Goal: Participate in discussion: Engage in conversation with other users on a specific topic

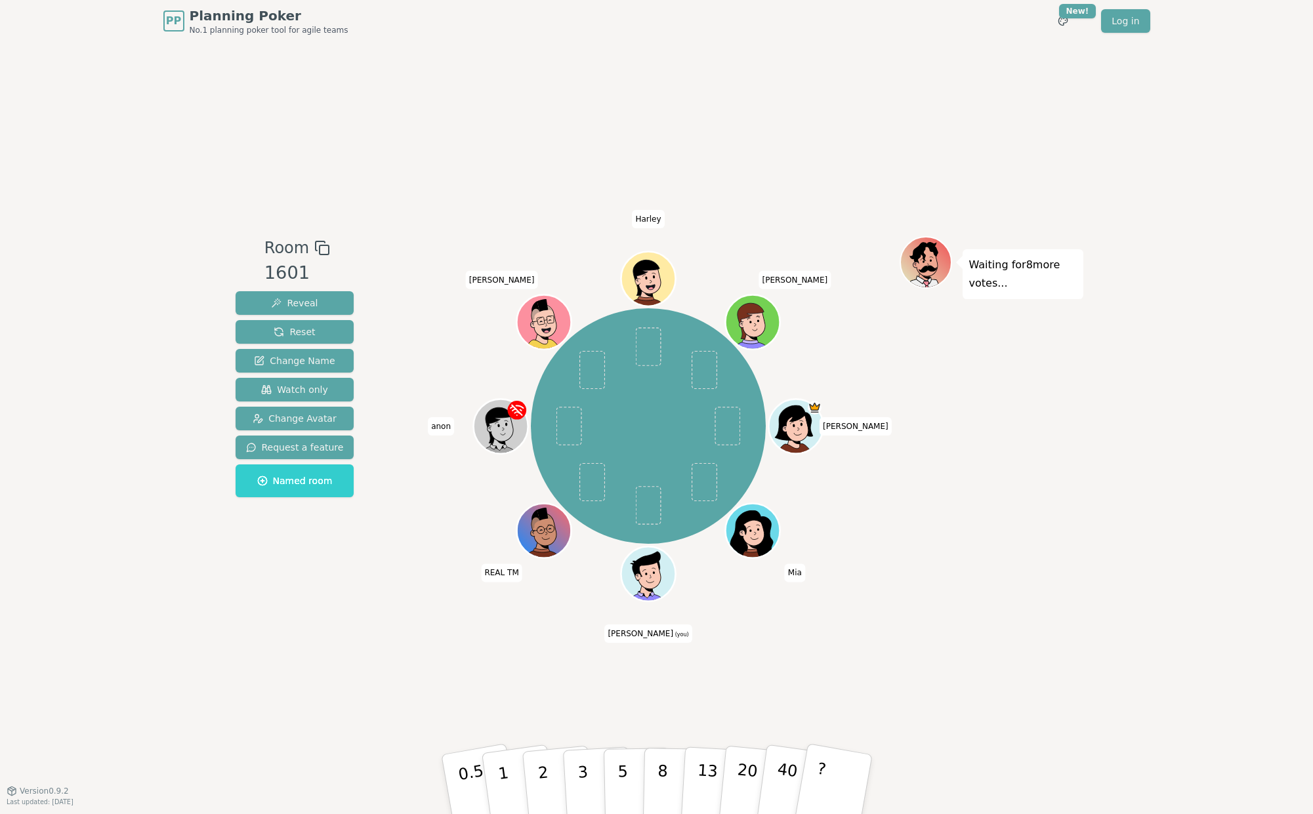
click at [369, 628] on div "Room 1601 Reveal Reset Change Name Watch only Change Avatar Request a feature N…" at bounding box center [656, 416] width 853 height 748
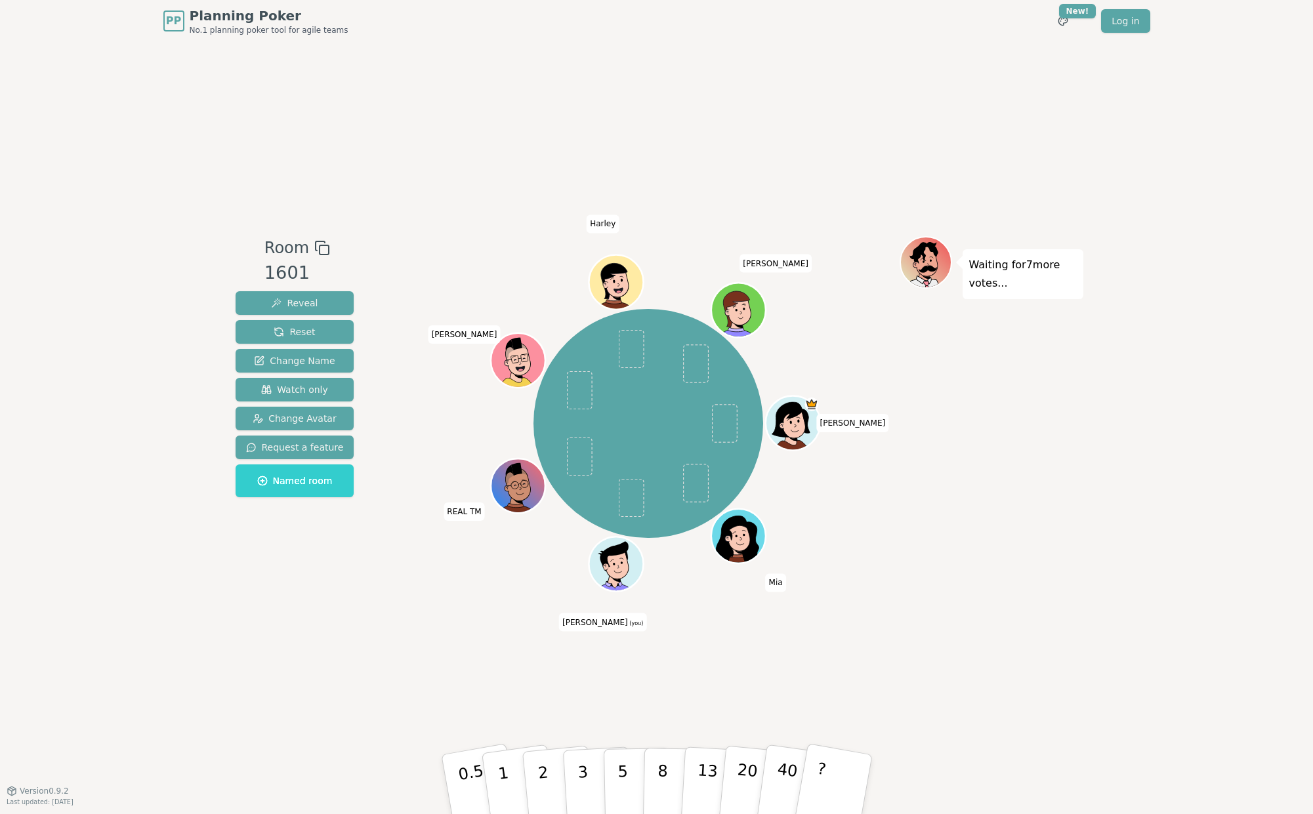
click at [455, 680] on div "Room 1601 Reveal Reset Change Name Watch only Change Avatar Request a feature N…" at bounding box center [656, 416] width 853 height 748
click at [552, 689] on div "Room 1601 Reveal Reset Change Name Watch only Change Avatar Request a feature N…" at bounding box center [656, 416] width 853 height 748
click at [581, 772] on p "3" at bounding box center [583, 785] width 14 height 71
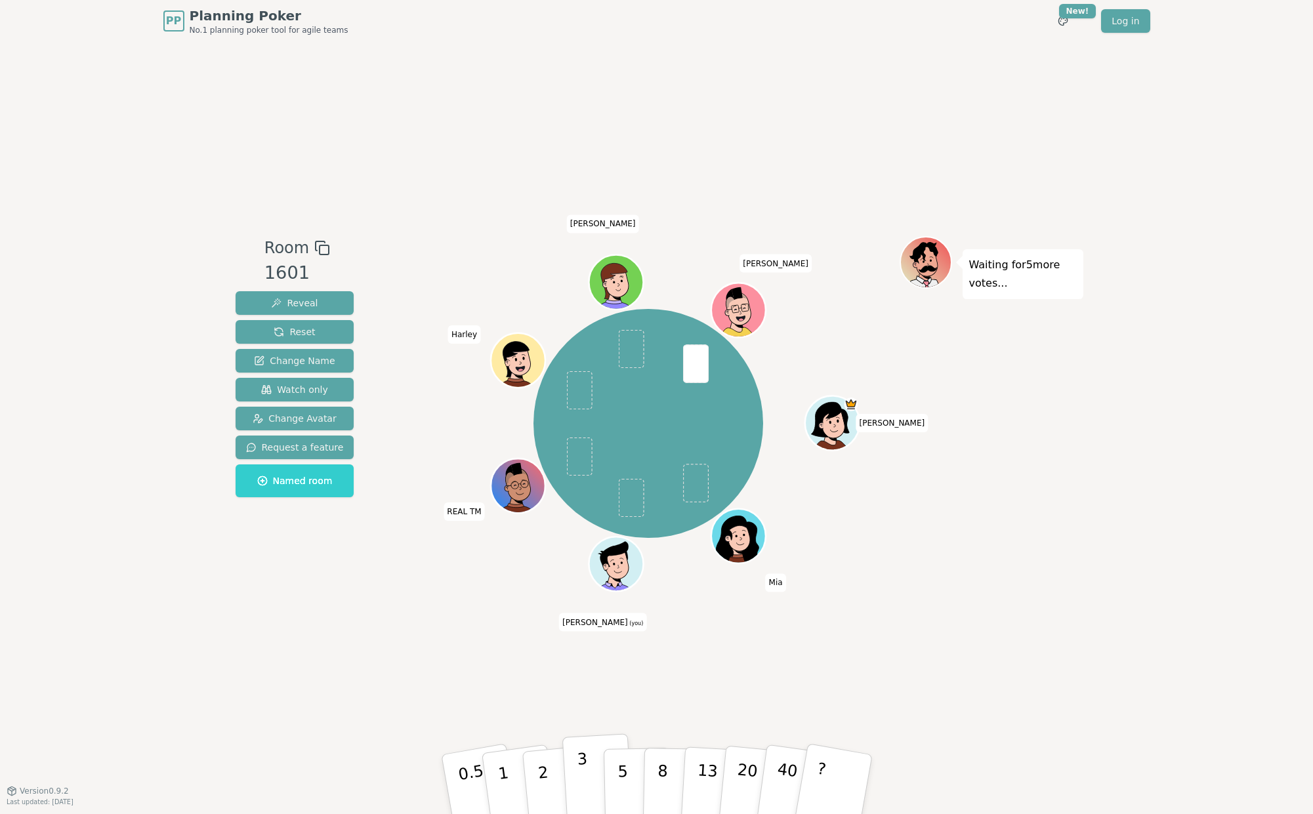
click at [589, 776] on button "3" at bounding box center [596, 784] width 71 height 102
click at [435, 619] on div "Room 1601 Reveal Reset Change Name Watch only Change Avatar Request a feature N…" at bounding box center [656, 416] width 853 height 748
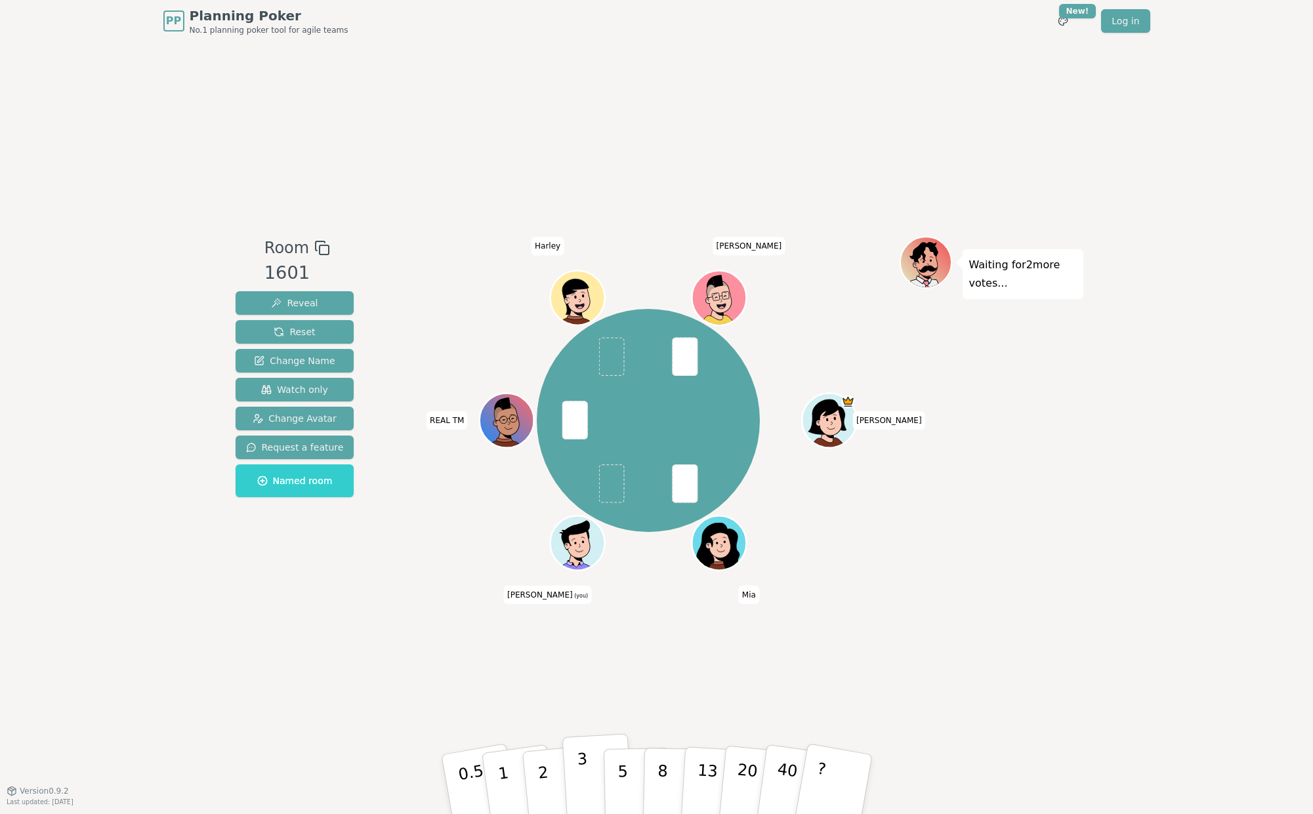
click at [583, 754] on p "3" at bounding box center [583, 785] width 14 height 71
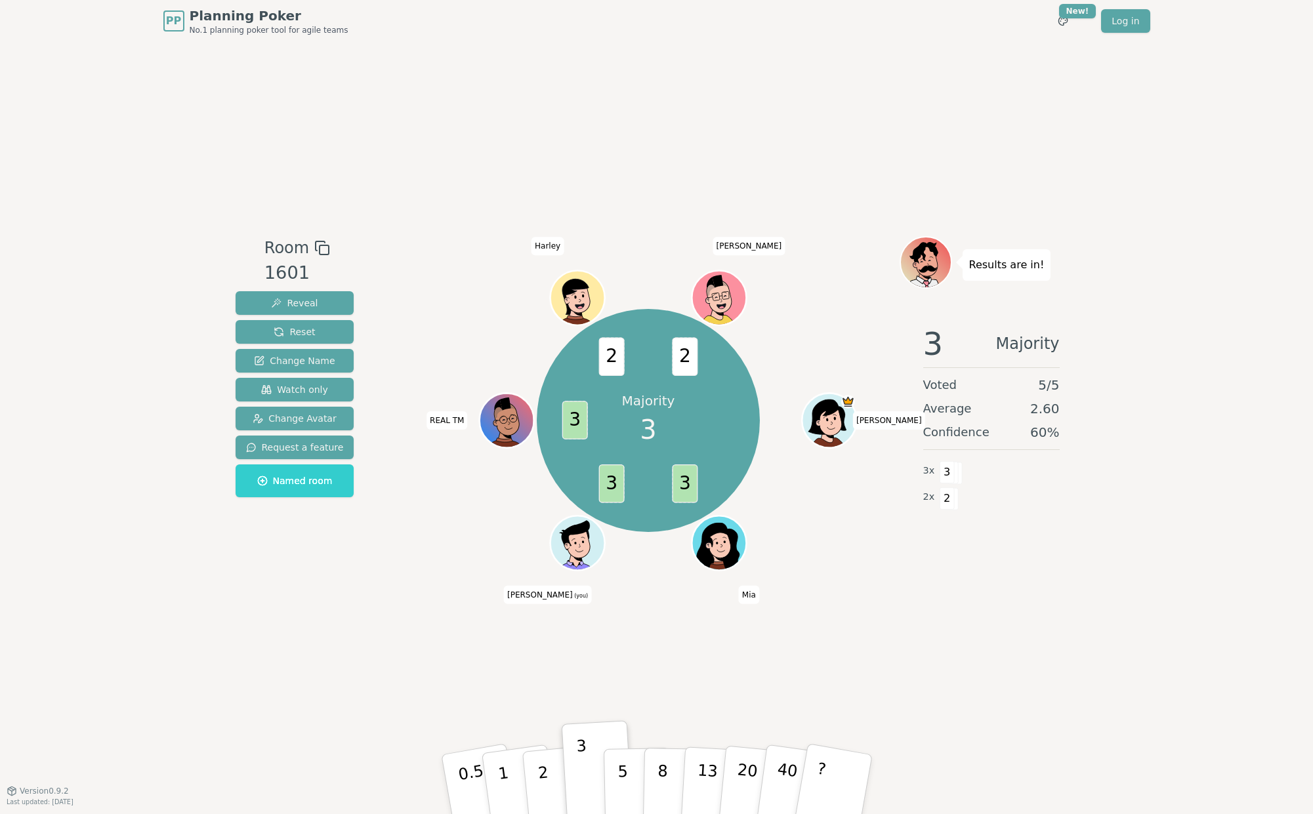
click at [298, 657] on div "Room 1601 Reveal Reset Change Name Watch only Change Avatar Request a feature N…" at bounding box center [656, 416] width 853 height 748
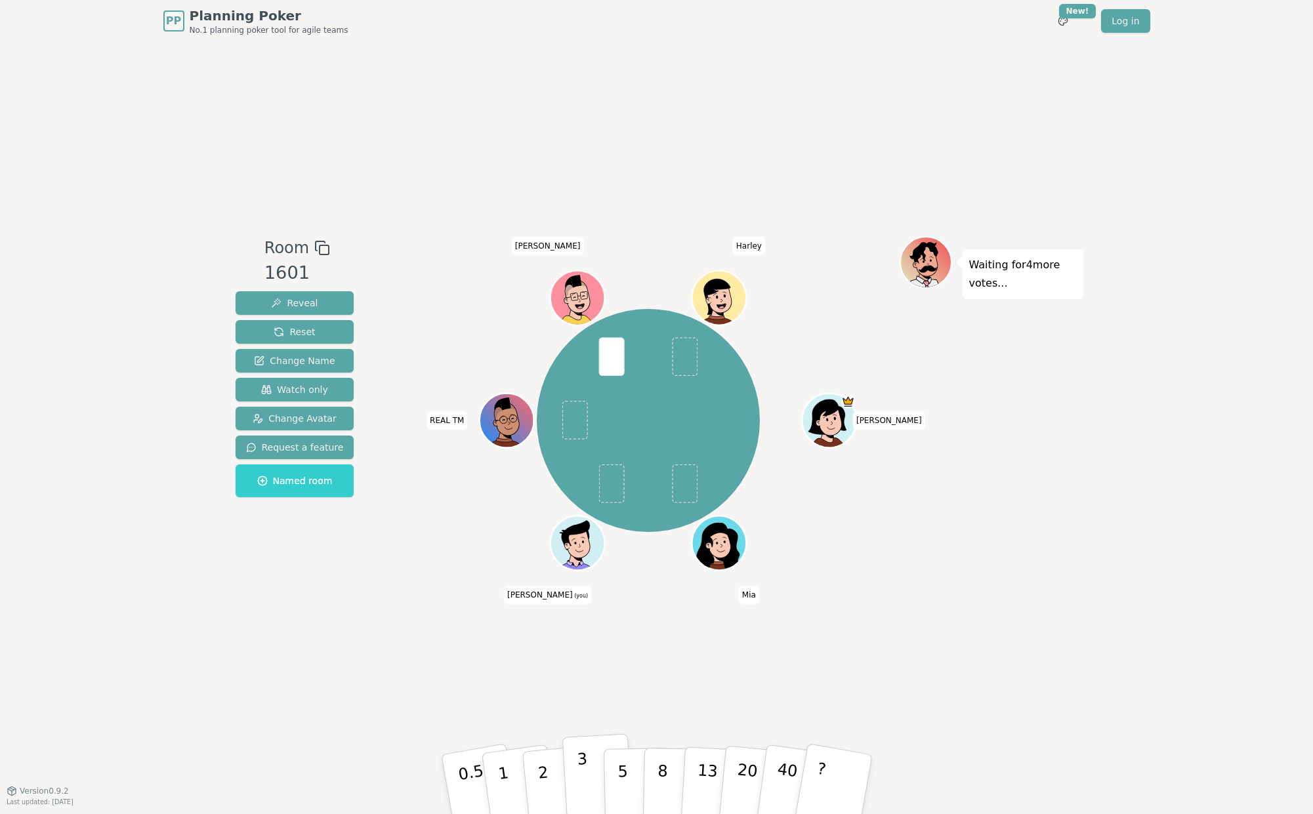
click at [576, 781] on button "3" at bounding box center [596, 784] width 71 height 102
click at [1069, 577] on div "Waiting for 2 more votes..." at bounding box center [991, 416] width 184 height 361
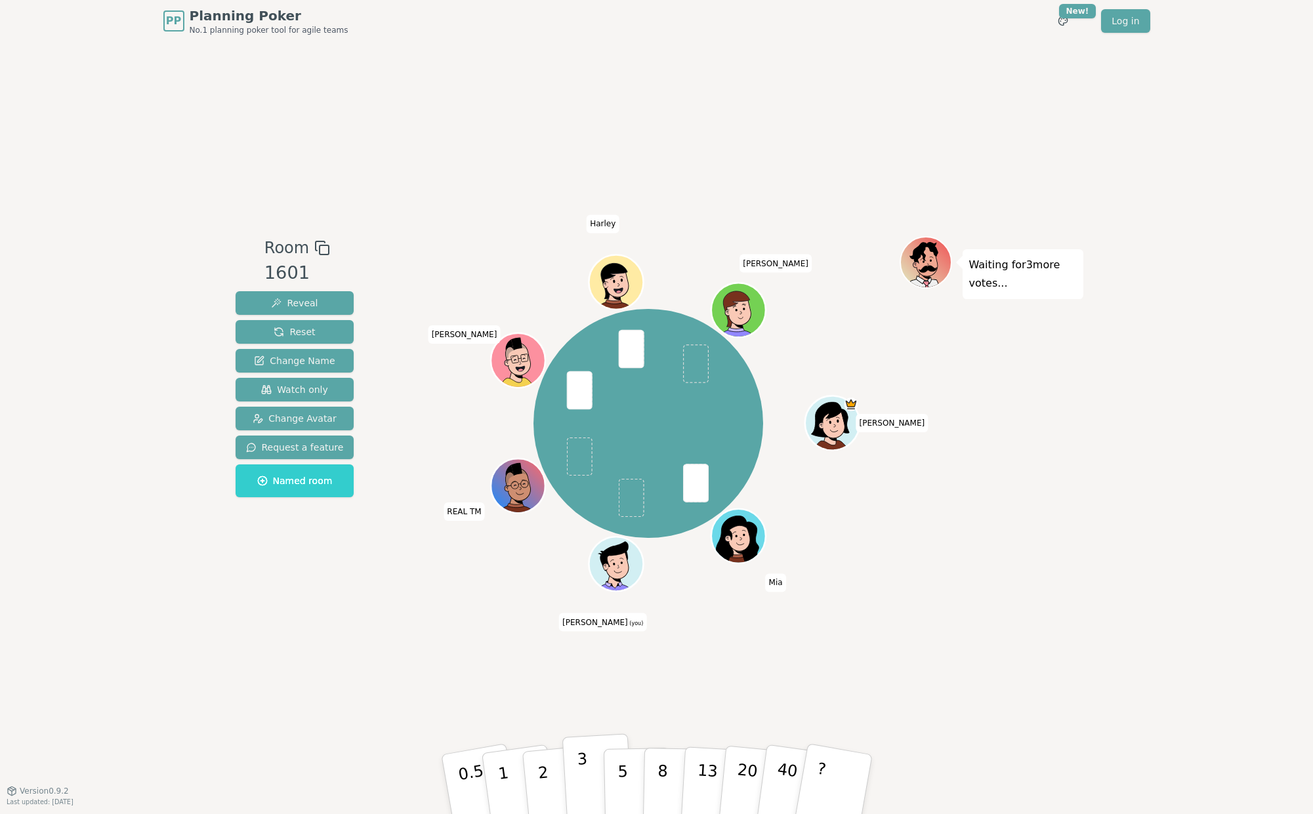
click at [582, 760] on p "3" at bounding box center [583, 785] width 14 height 71
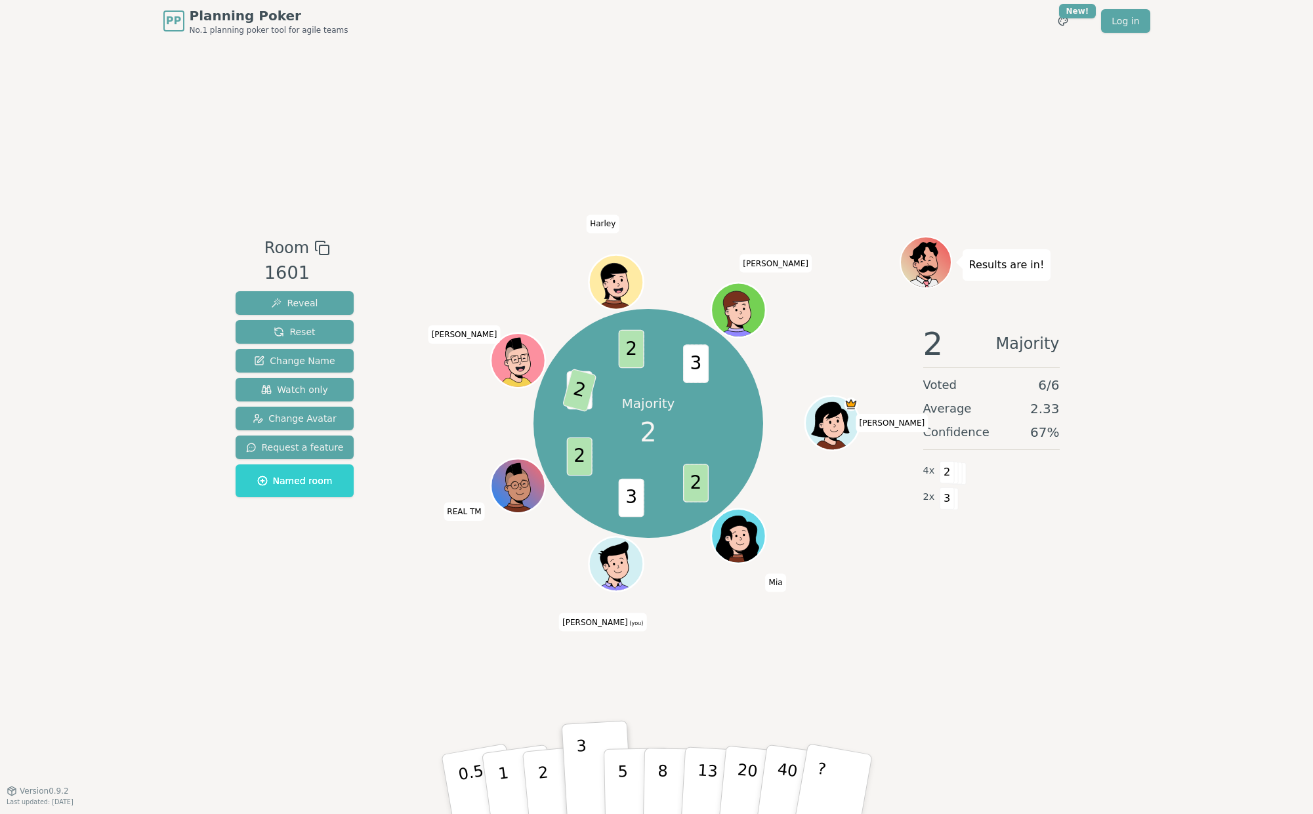
click at [539, 664] on div "Room 1601 Reveal Reset Change Name Watch only Change Avatar Request a feature N…" at bounding box center [656, 416] width 853 height 748
click at [606, 661] on div "Room 1601 Reveal Reset Change Name Watch only Change Avatar Request a feature N…" at bounding box center [656, 416] width 853 height 748
click at [538, 626] on div "Room 1601 Reveal Reset Change Name Watch only Change Avatar Request a feature N…" at bounding box center [656, 416] width 853 height 748
click at [510, 589] on div "Majority 2 2 3 2 1 2 2 3 [PERSON_NAME] [PERSON_NAME] (you) REAL TM [PERSON_NAME…" at bounding box center [649, 416] width 502 height 361
click at [493, 659] on div "Room 1601 Reveal Reset Change Name Watch only Change Avatar Request a feature N…" at bounding box center [656, 416] width 853 height 748
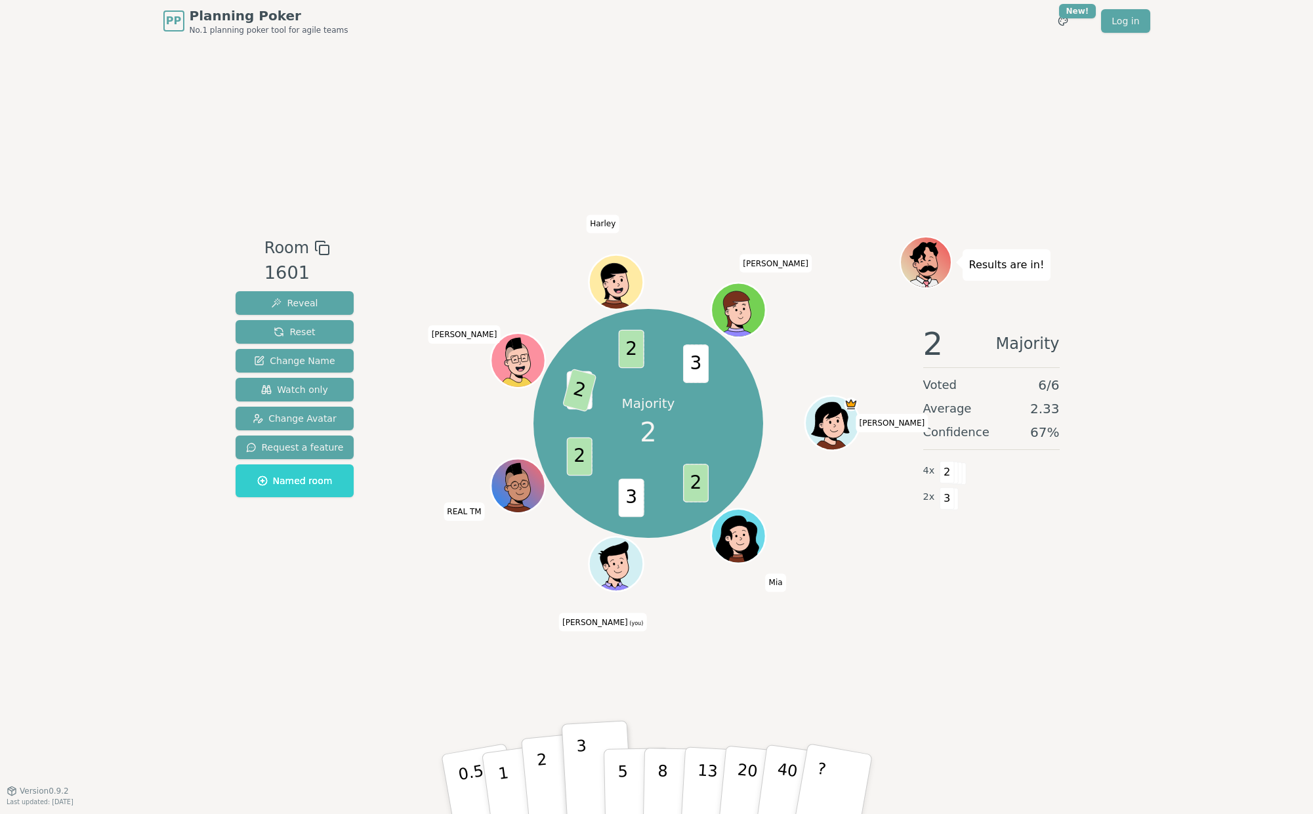
click at [535, 762] on button "2" at bounding box center [557, 785] width 75 height 104
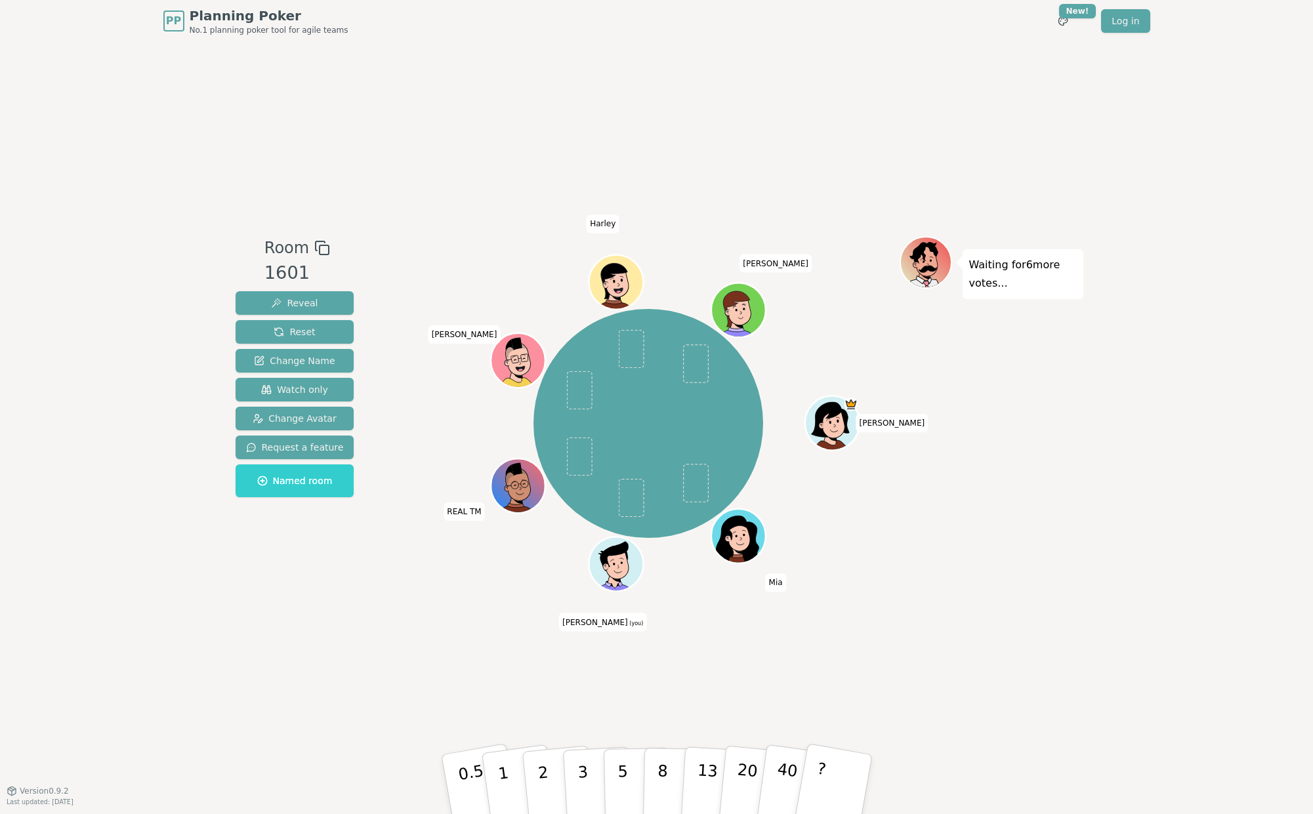
click at [405, 593] on div "[PERSON_NAME] [PERSON_NAME] (you) REAL TM [PERSON_NAME] [PERSON_NAME]" at bounding box center [649, 416] width 502 height 361
click at [546, 773] on p "2" at bounding box center [543, 785] width 17 height 71
click at [518, 640] on div "Room 1601 Reveal Reset Change Name Watch only Change Avatar Request a feature N…" at bounding box center [656, 416] width 853 height 748
click at [480, 643] on div "Room 1601 Reveal Reset Change Name Watch only Change Avatar Request a feature N…" at bounding box center [656, 416] width 853 height 748
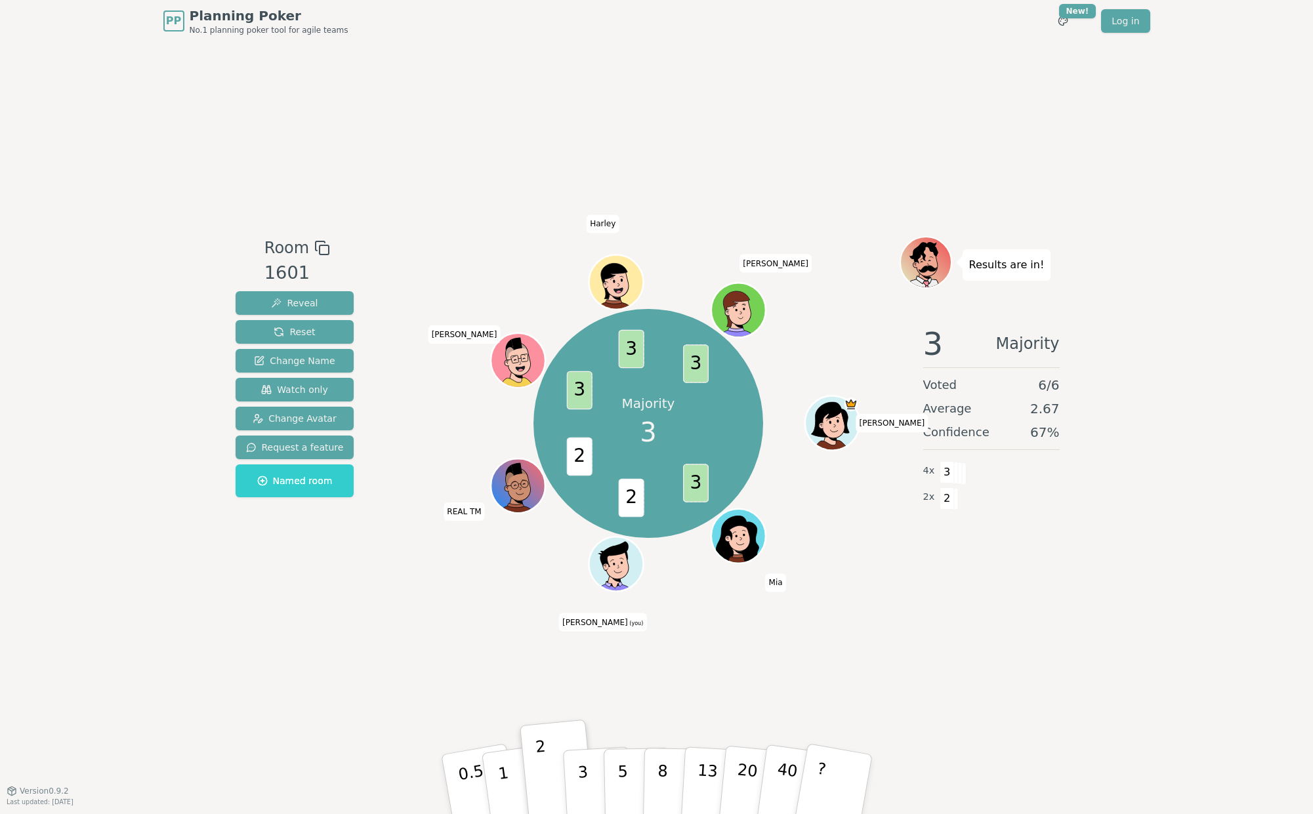
click at [804, 639] on div "Room 1601 Reveal Reset Change Name Watch only Change Avatar Request a feature N…" at bounding box center [656, 416] width 853 height 748
click at [632, 508] on span "2" at bounding box center [632, 498] width 26 height 39
click at [629, 493] on span "2" at bounding box center [632, 498] width 26 height 39
click at [640, 495] on span "2" at bounding box center [632, 498] width 26 height 39
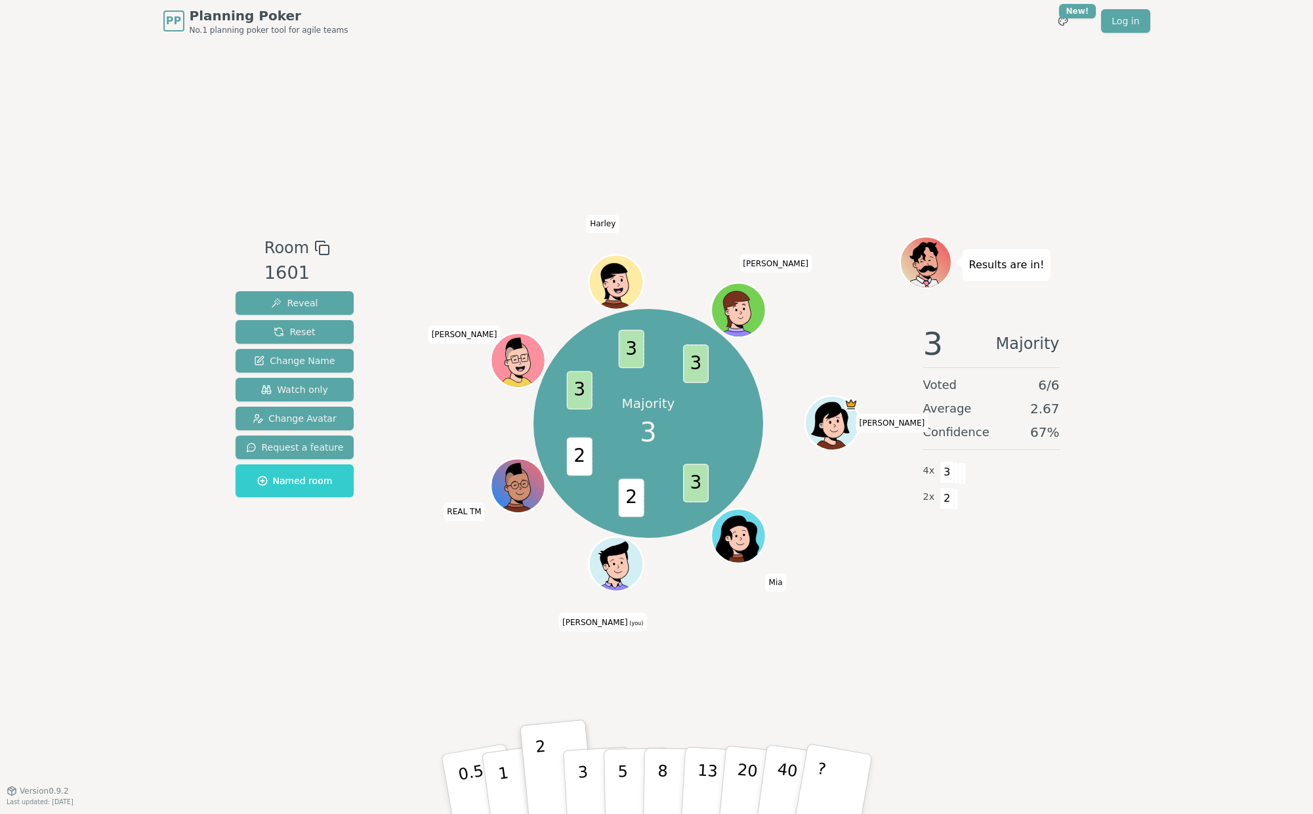
click at [579, 457] on span "2" at bounding box center [580, 457] width 26 height 39
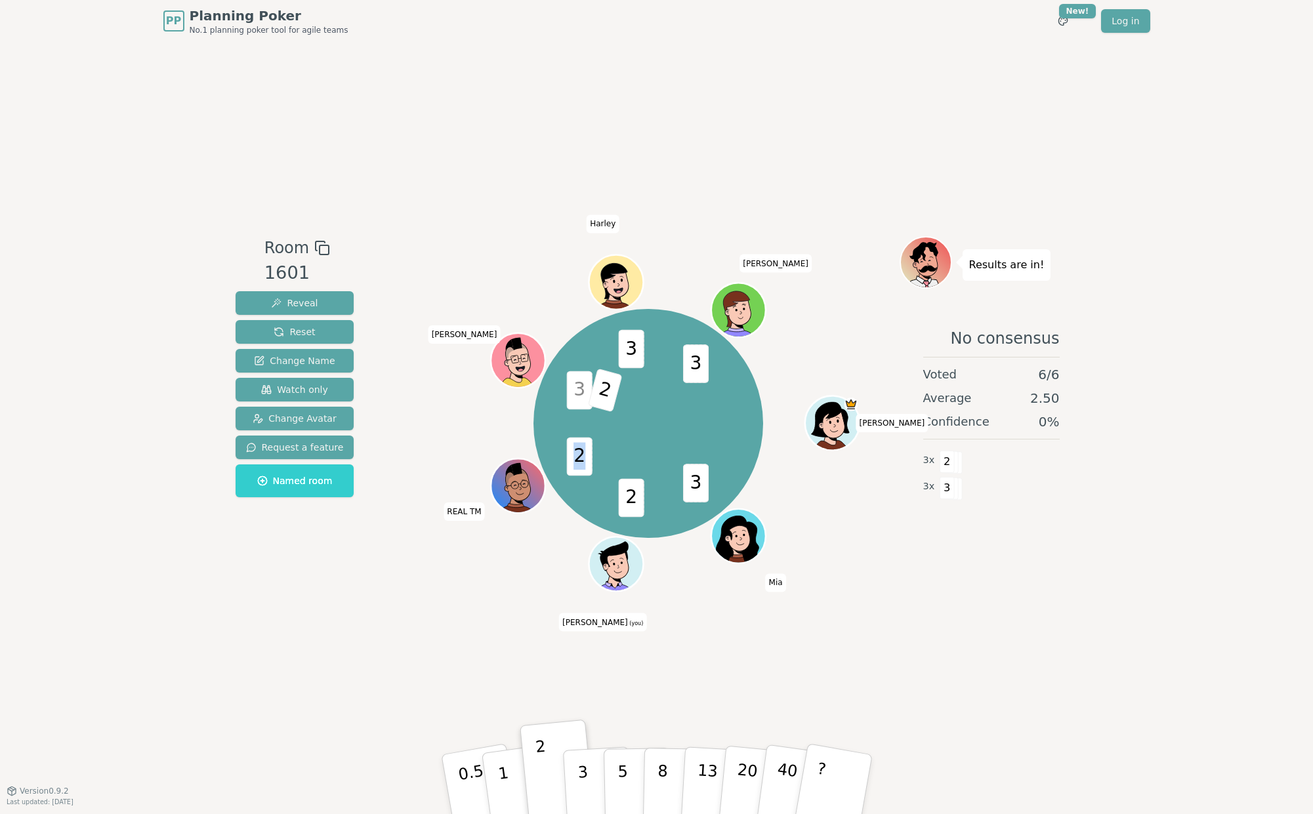
click at [632, 496] on span "2" at bounding box center [632, 498] width 26 height 39
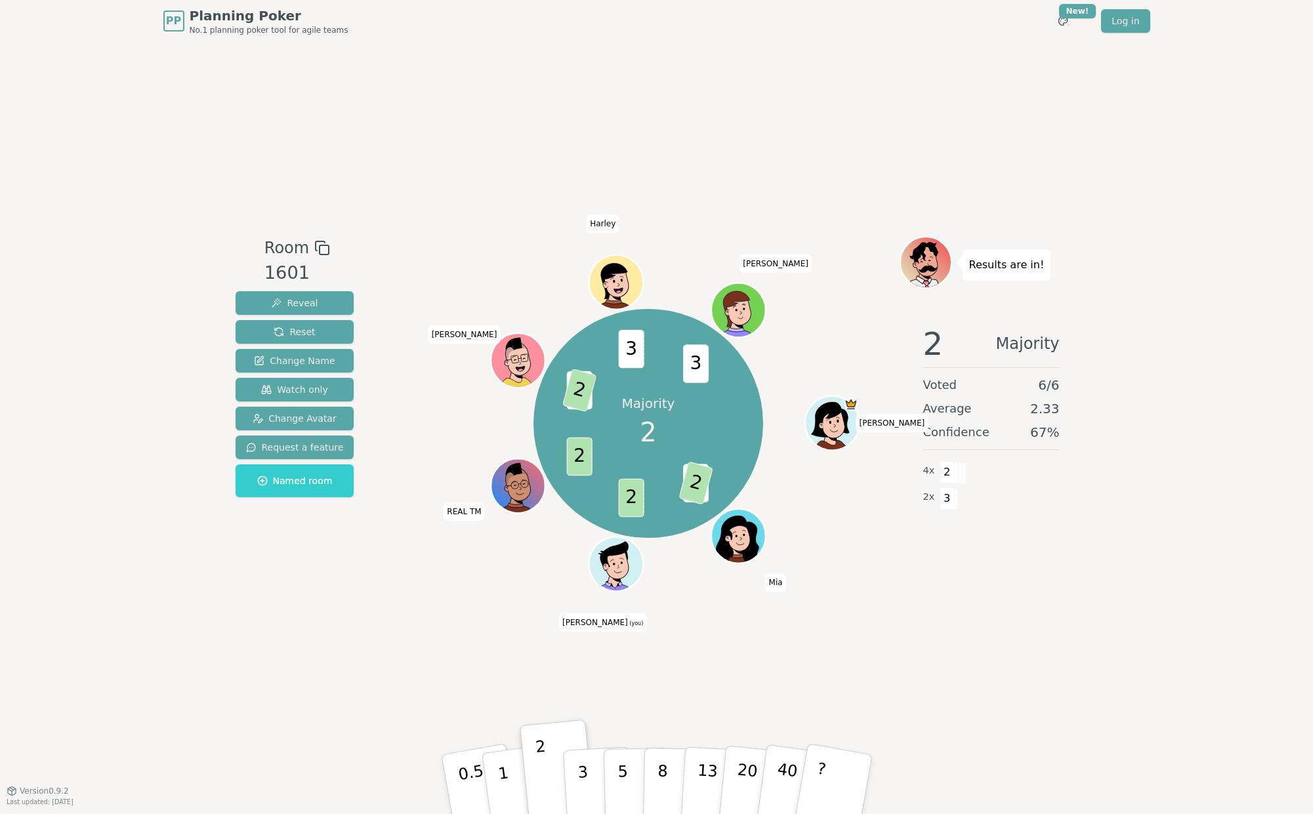
click at [681, 647] on div "Room 1601 Reveal Reset Change Name Watch only Change Avatar Request a feature N…" at bounding box center [656, 416] width 853 height 748
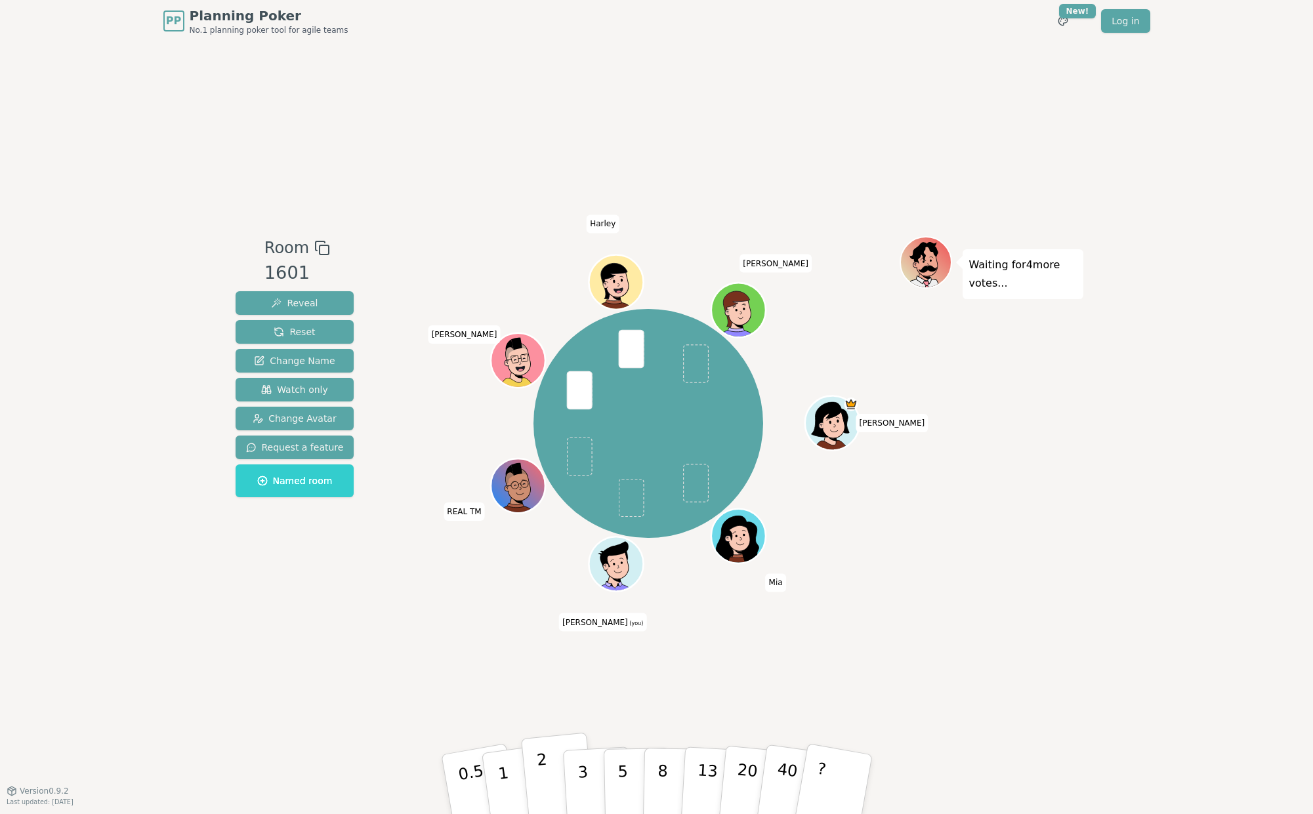
click at [552, 762] on button "2" at bounding box center [557, 785] width 75 height 104
click at [1030, 607] on div "Room 1601 Reveal Reset Change Name Watch only Change Avatar Request a feature N…" at bounding box center [656, 416] width 853 height 748
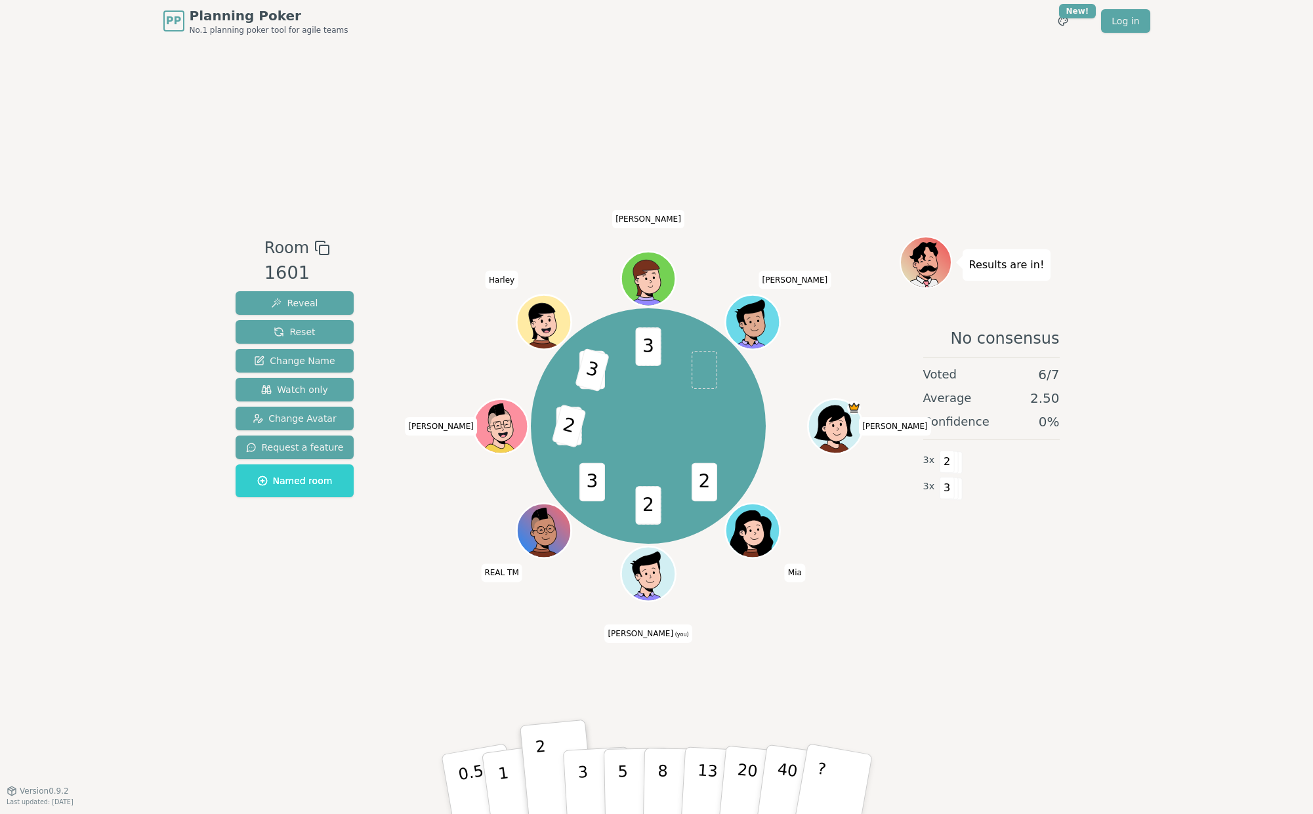
click at [993, 649] on div "Room 1601 Reveal Reset Change Name Watch only Change Avatar Request a feature N…" at bounding box center [656, 416] width 853 height 748
click at [819, 639] on div "Room 1601 Reveal Reset Change Name Watch only Change Avatar Request a feature N…" at bounding box center [656, 416] width 853 height 748
click at [874, 634] on div "Room 1601 Reveal Reset Change Name Watch only Change Avatar Request a feature N…" at bounding box center [656, 416] width 853 height 748
click at [794, 638] on div "Room 1601 Reveal Reset Change Name Watch only Change Avatar Request a feature N…" at bounding box center [656, 416] width 853 height 748
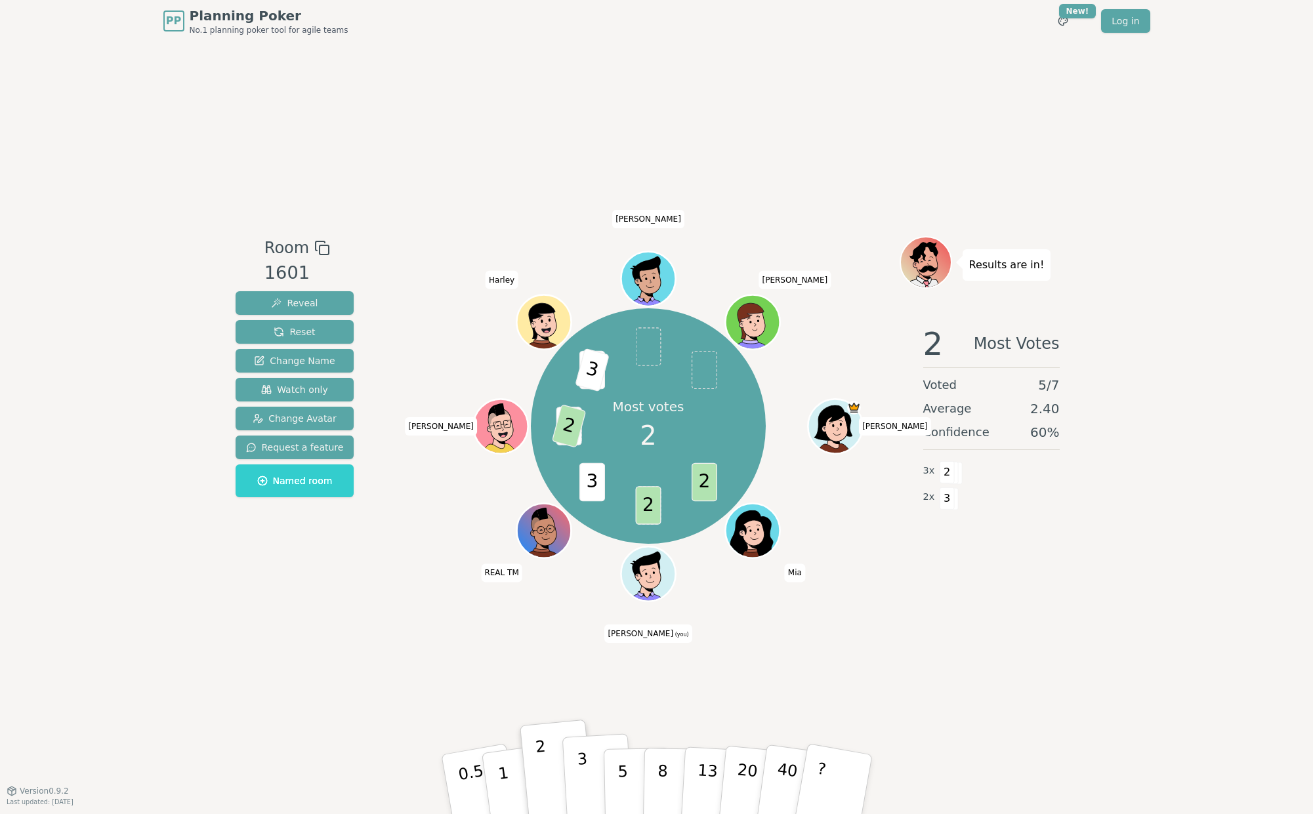
click at [577, 763] on p "3" at bounding box center [583, 785] width 14 height 71
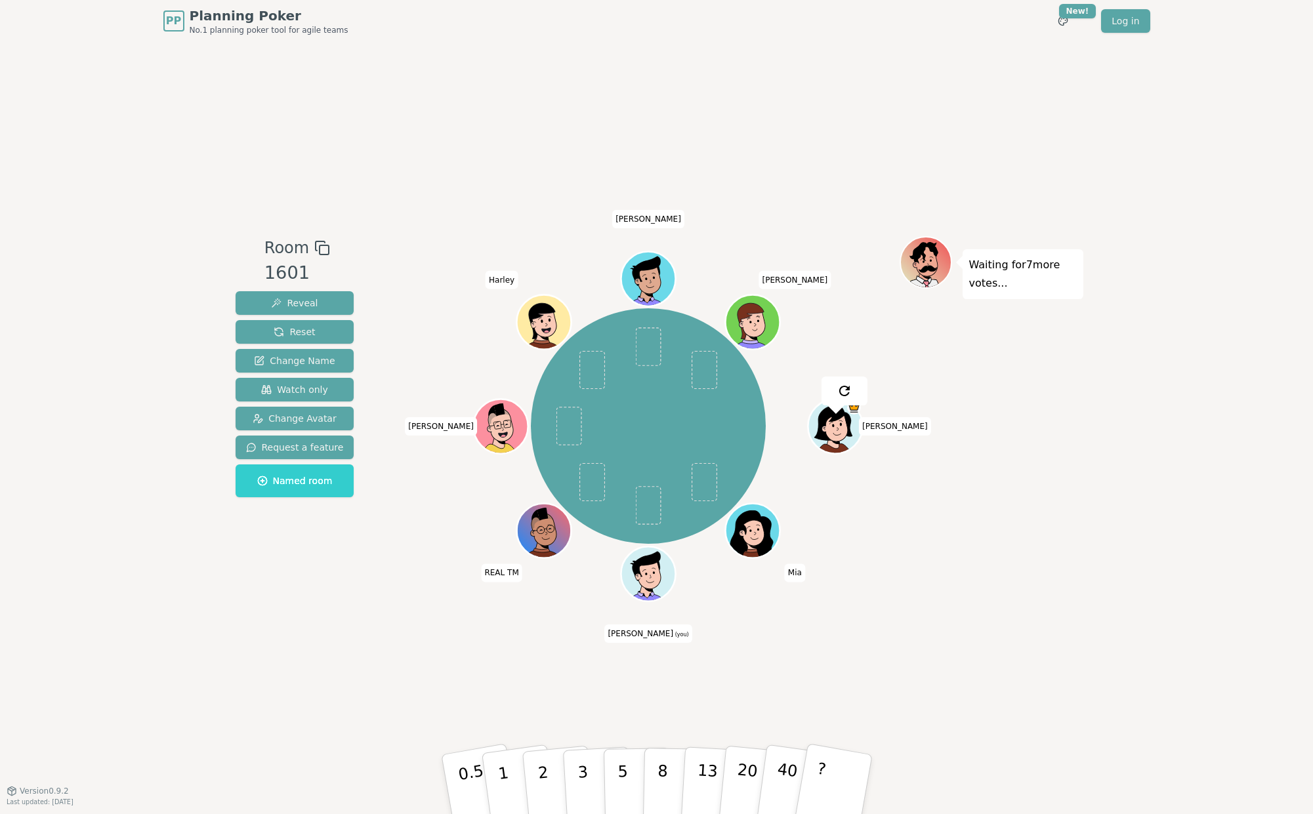
click at [608, 686] on div "Room 1601 Reveal Reset Change Name Watch only Change Avatar Request a feature N…" at bounding box center [656, 416] width 853 height 748
click at [584, 773] on p "3" at bounding box center [583, 785] width 14 height 71
click at [870, 632] on div "Room 1601 Reveal Reset Change Name Watch only Change Avatar Request a feature N…" at bounding box center [656, 416] width 853 height 748
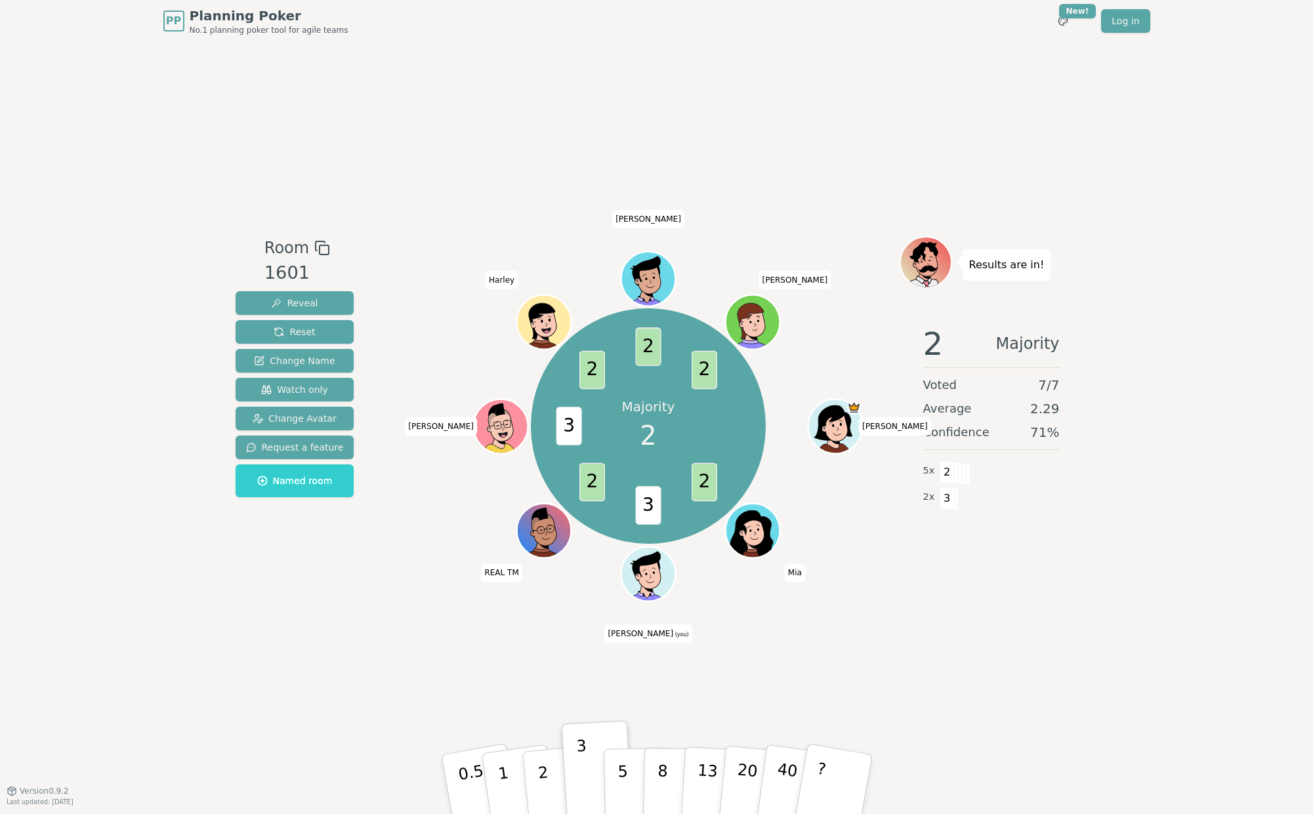
click at [204, 673] on div "PP Planning Poker No.1 planning poker tool for agile teams Toggle theme New! Lo…" at bounding box center [656, 407] width 1313 height 814
click at [283, 677] on div "Room 1601 Reveal Reset Change Name Watch only Change Avatar Request a feature N…" at bounding box center [656, 416] width 853 height 748
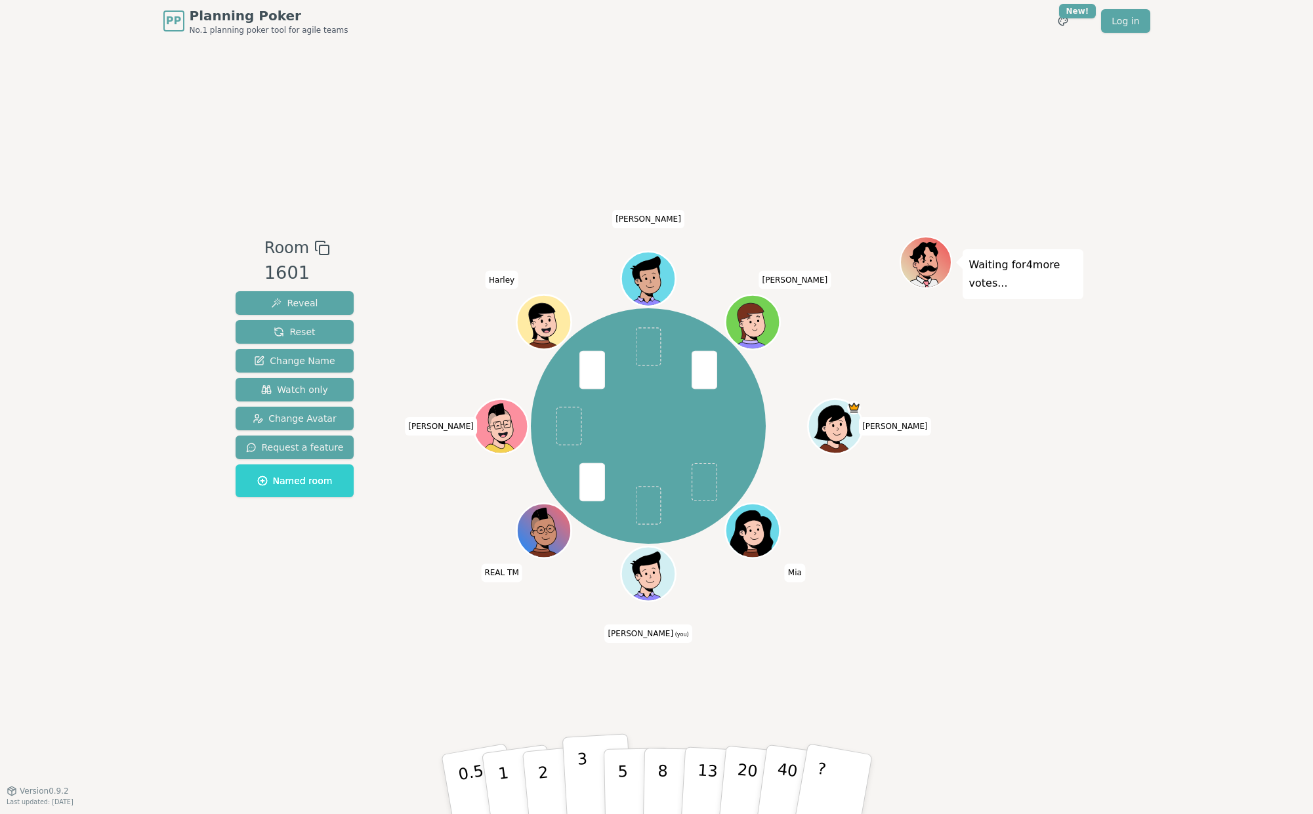
click at [578, 780] on p "3" at bounding box center [583, 785] width 14 height 71
click at [929, 640] on div "Room 1601 Reveal Reset Change Name Watch only Change Avatar Request a feature N…" at bounding box center [656, 416] width 853 height 748
click at [964, 607] on div "Room 1601 Reveal Reset Change Name Watch only Change Avatar Request a feature N…" at bounding box center [656, 416] width 853 height 748
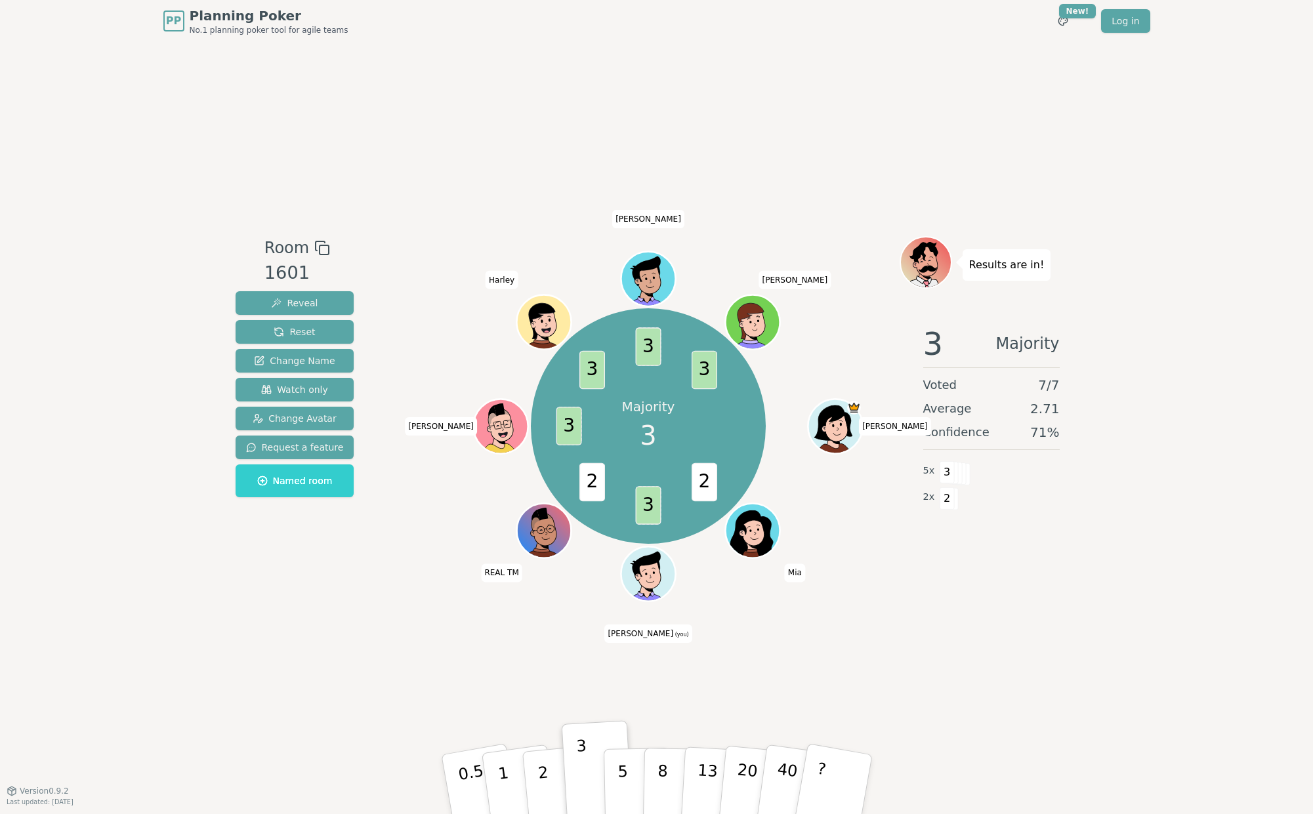
click at [937, 678] on div "Room 1601 Reveal Reset Change Name Watch only Change Avatar Request a feature N…" at bounding box center [656, 416] width 853 height 748
click at [991, 657] on div "Room 1601 Reveal Reset Change Name Watch only Change Avatar Request a feature N…" at bounding box center [656, 416] width 853 height 748
click at [875, 664] on div "Room 1601 Reveal Reset Change Name Watch only Change Avatar Request a feature N…" at bounding box center [656, 416] width 853 height 748
click at [414, 530] on div "Majority 3 2 3 2 3 3 3 3 [PERSON_NAME] [PERSON_NAME] (you) REAL TM [PERSON_NAME…" at bounding box center [649, 427] width 502 height 334
click at [489, 645] on div "Room 1601 Reveal Reset Change Name Watch only Change Avatar Request a feature N…" at bounding box center [656, 416] width 853 height 748
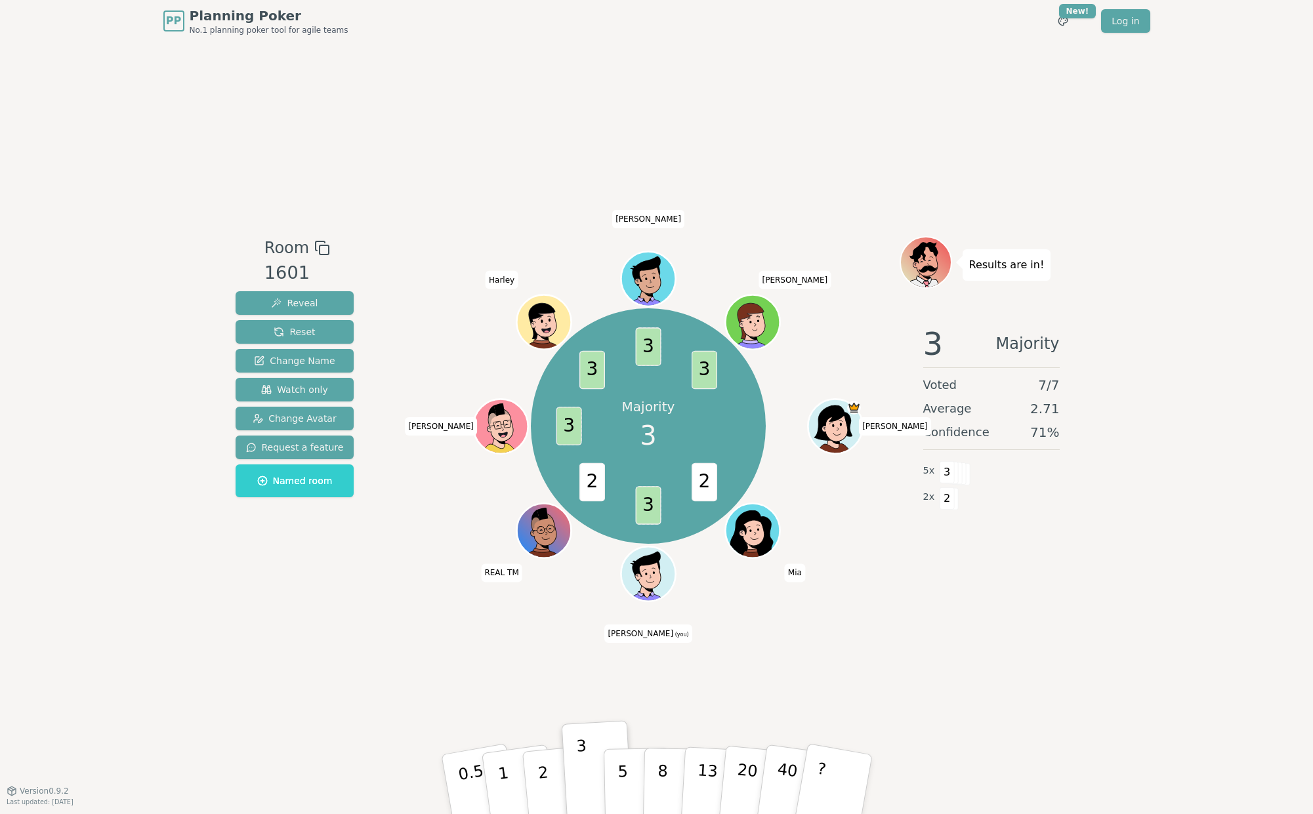
click at [1096, 551] on div "PP Planning Poker No.1 planning poker tool for agile teams Toggle theme New! Lo…" at bounding box center [656, 407] width 1313 height 814
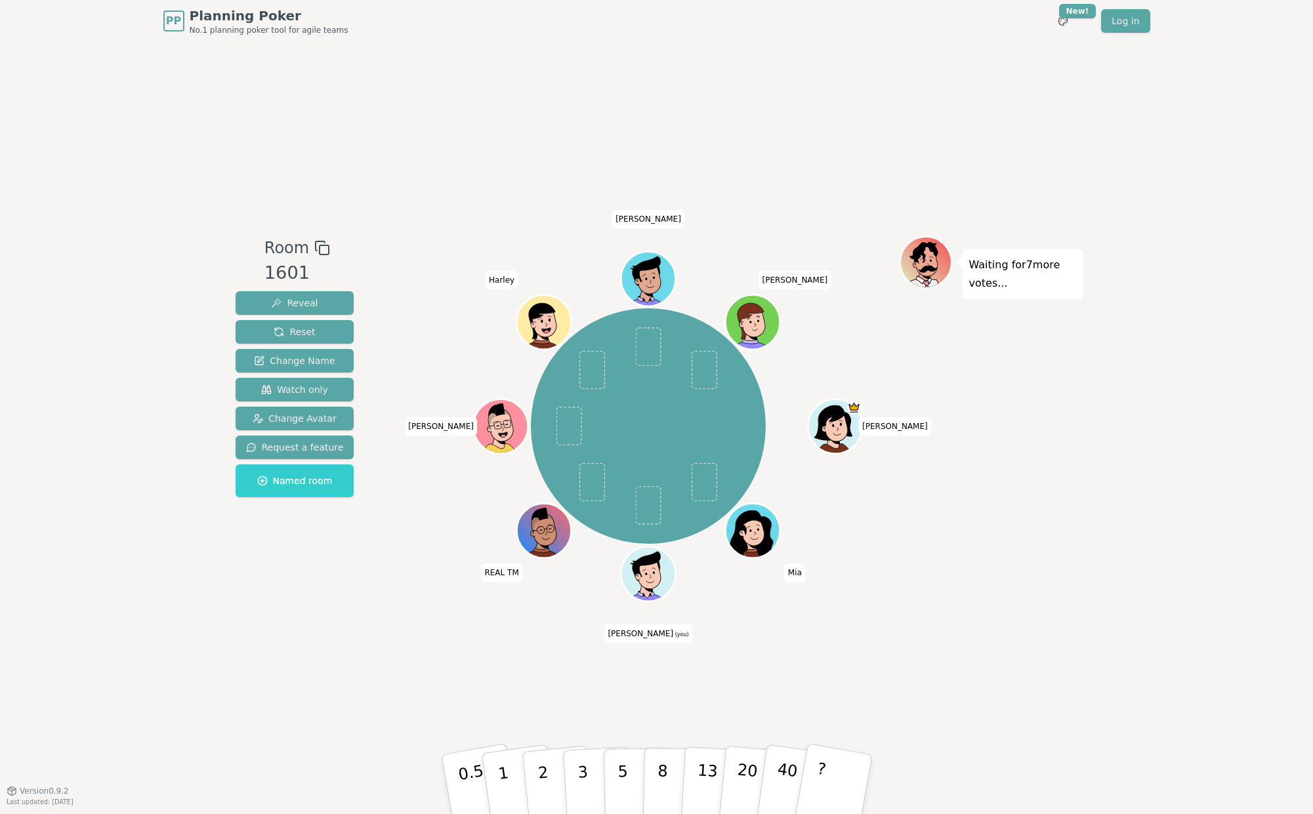
click at [1023, 649] on div "Room 1601 Reveal Reset Change Name Watch only Change Avatar Request a feature N…" at bounding box center [656, 416] width 853 height 748
click at [992, 586] on div "Waiting for 6 more votes..." at bounding box center [991, 416] width 184 height 361
click at [962, 501] on div "Waiting for 6 more votes..." at bounding box center [991, 416] width 184 height 361
click at [987, 273] on p "Waiting for 6 more votes..." at bounding box center [1023, 274] width 108 height 37
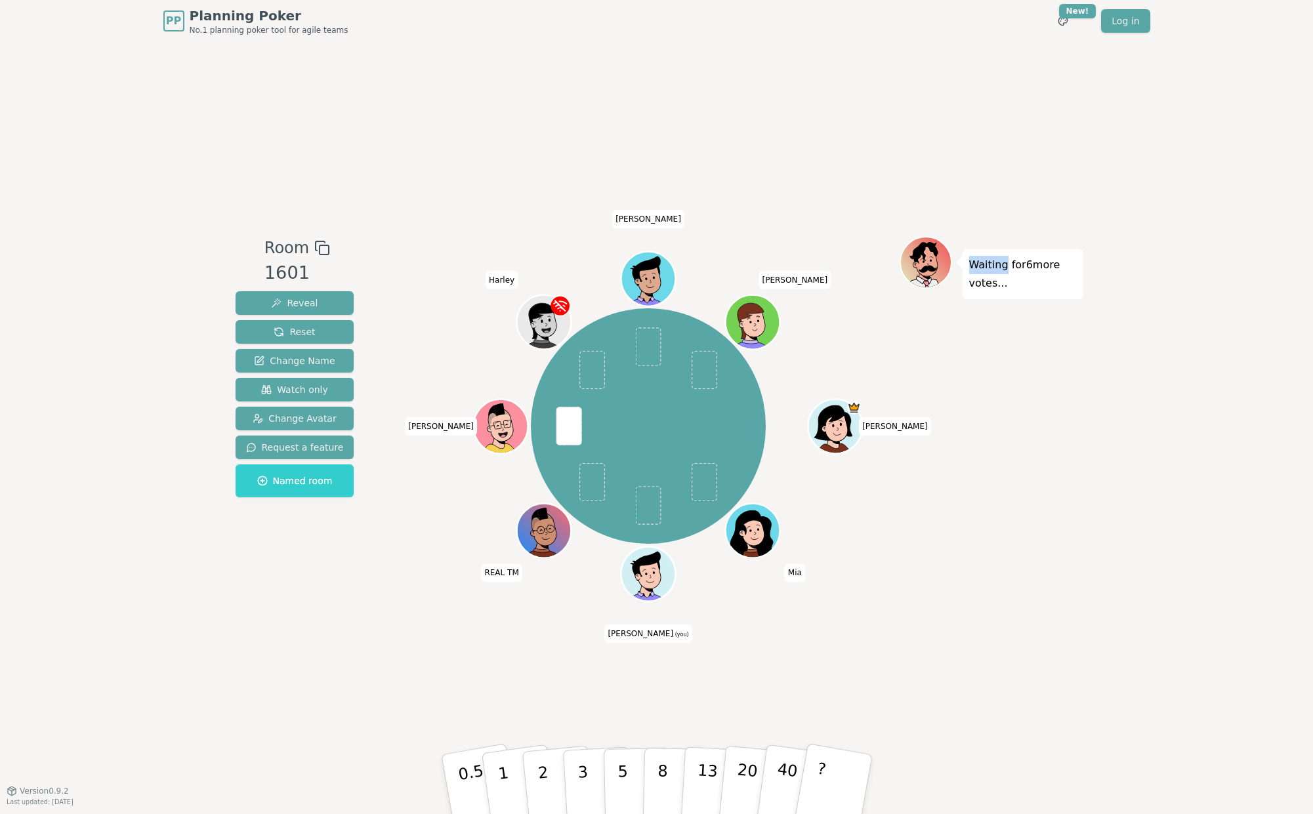
click at [988, 301] on div "Waiting for 6 more votes..." at bounding box center [991, 416] width 184 height 361
drag, startPoint x: 1011, startPoint y: 286, endPoint x: 969, endPoint y: 264, distance: 47.8
click at [969, 264] on p "Waiting for 6 more votes..." at bounding box center [1023, 274] width 108 height 37
click at [1041, 457] on div "Waiting for 6 more votes..." at bounding box center [991, 416] width 184 height 361
drag, startPoint x: 969, startPoint y: 266, endPoint x: 1004, endPoint y: 283, distance: 38.4
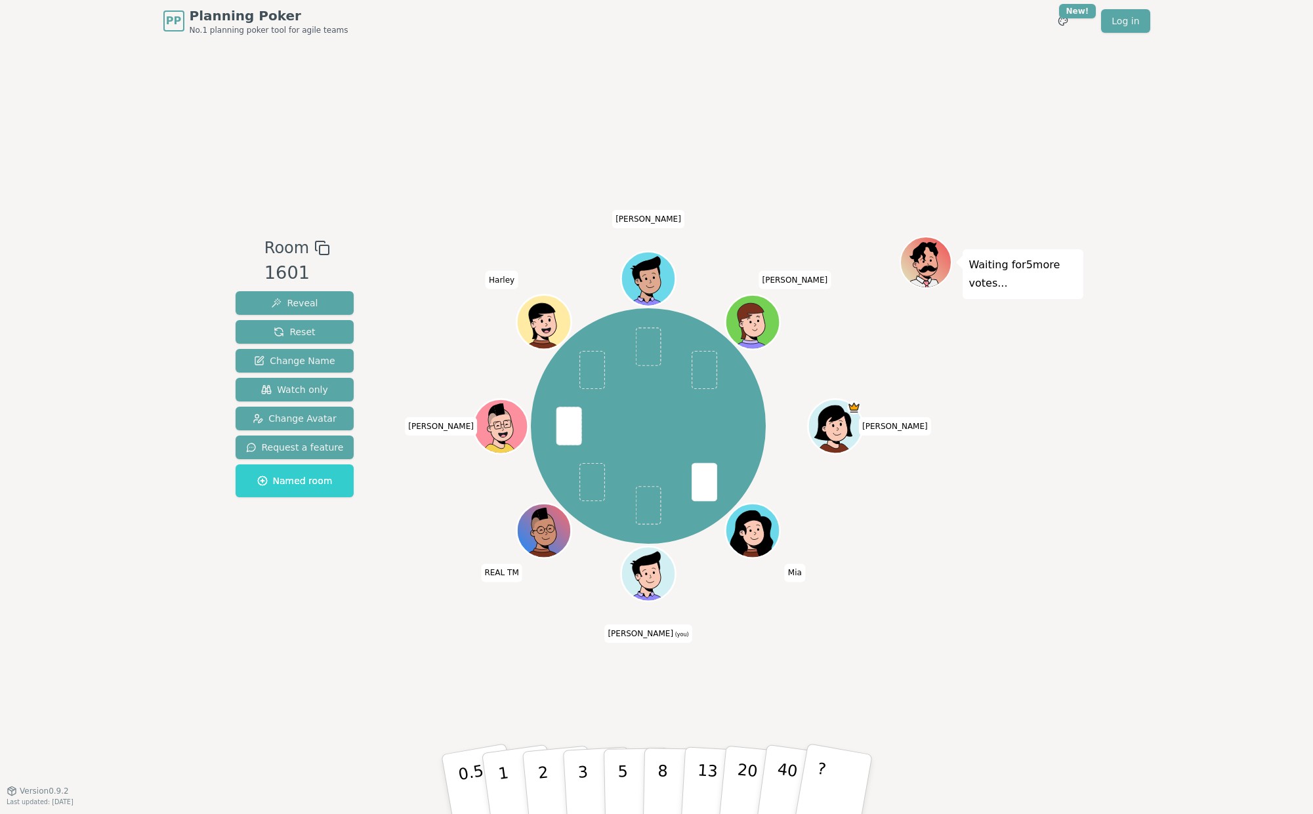
click at [1004, 283] on p "Waiting for 5 more votes..." at bounding box center [1023, 274] width 108 height 37
click at [1013, 281] on p "Waiting for 5 more votes..." at bounding box center [1023, 274] width 108 height 37
drag, startPoint x: 1011, startPoint y: 281, endPoint x: 969, endPoint y: 266, distance: 44.6
click at [969, 266] on p "Waiting for 5 more votes..." at bounding box center [1023, 274] width 108 height 37
click at [1053, 434] on div "Waiting for 5 more votes..." at bounding box center [991, 416] width 184 height 361
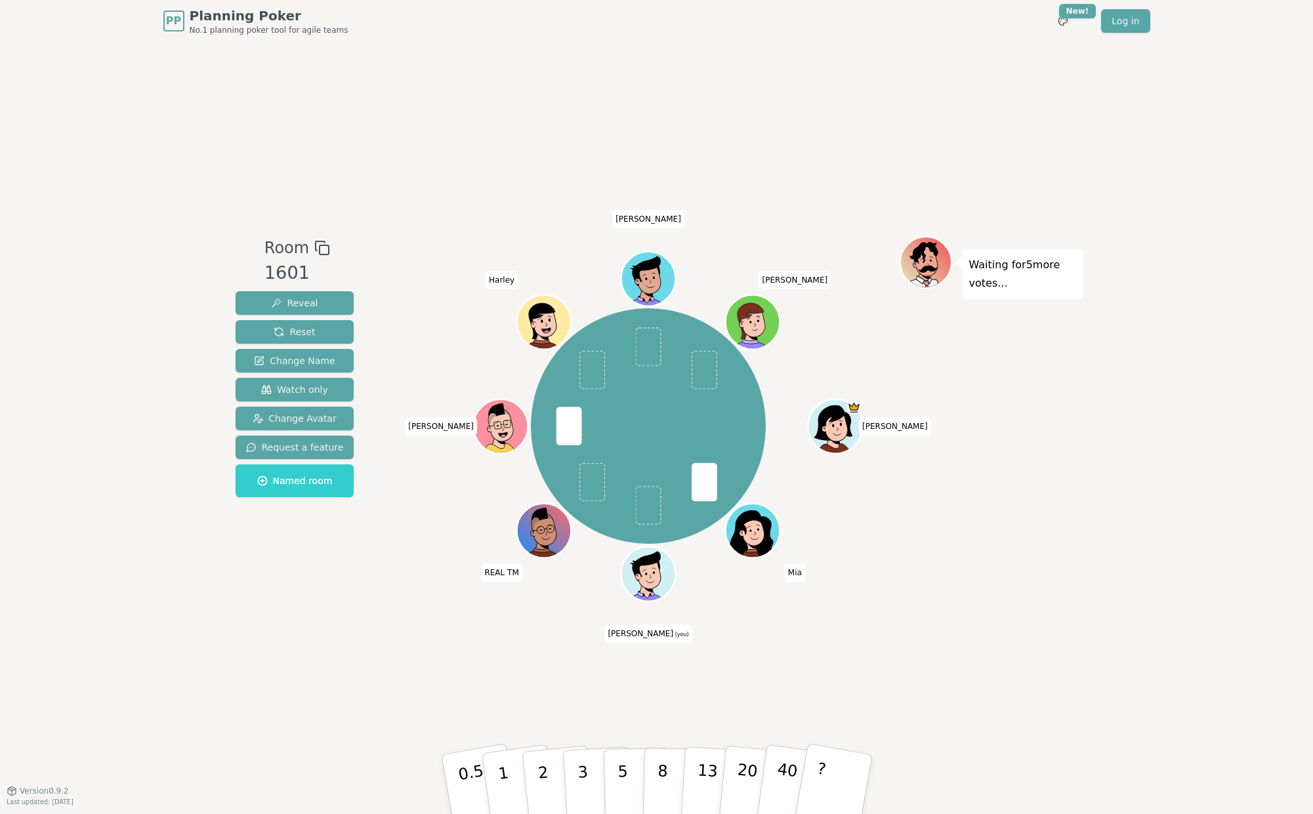
drag, startPoint x: 1008, startPoint y: 286, endPoint x: 964, endPoint y: 267, distance: 48.5
click at [964, 267] on div "Waiting for 5 more votes..." at bounding box center [1022, 274] width 121 height 50
click at [1019, 356] on div "Waiting for 5 more votes..." at bounding box center [991, 416] width 184 height 361
click at [1011, 432] on div "Waiting for 5 more votes..." at bounding box center [991, 416] width 184 height 361
click at [552, 769] on button "2" at bounding box center [557, 785] width 75 height 104
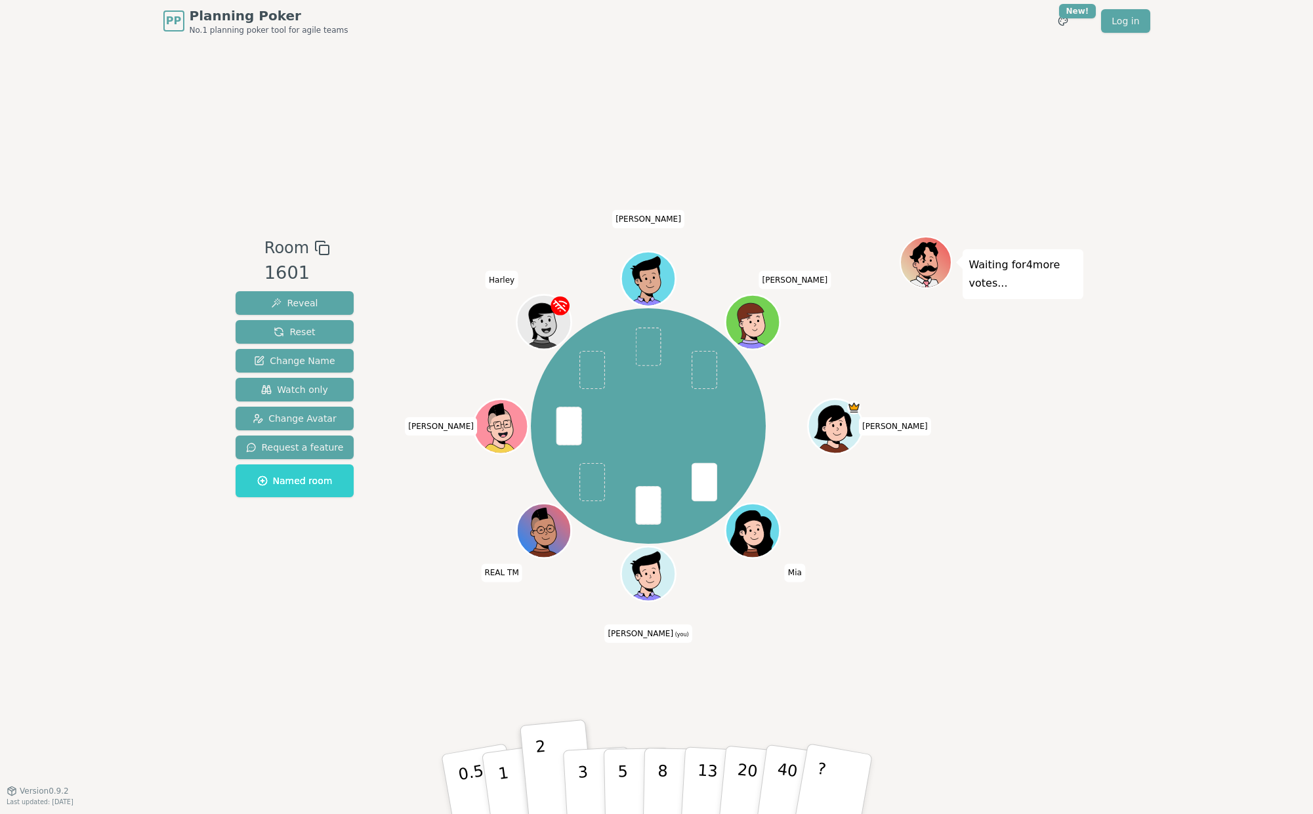
click at [1114, 539] on div "PP Planning Poker No.1 planning poker tool for agile teams Toggle theme New! Lo…" at bounding box center [656, 407] width 1313 height 814
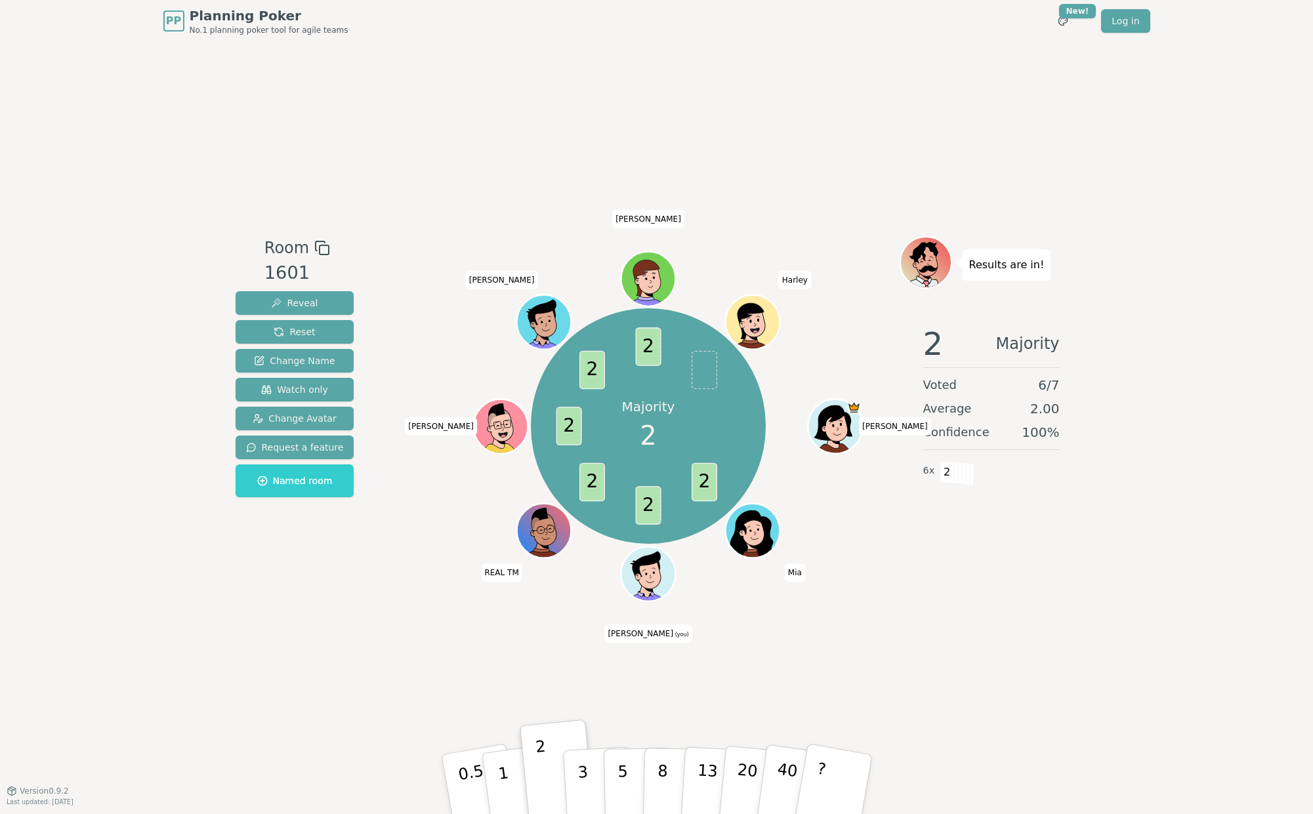
click at [842, 527] on div "Majority 2 2 2 2 2 2 2 [PERSON_NAME] [PERSON_NAME] (you) REAL TM [PERSON_NAME] …" at bounding box center [649, 427] width 502 height 334
click at [794, 572] on span "Mia" at bounding box center [795, 572] width 20 height 18
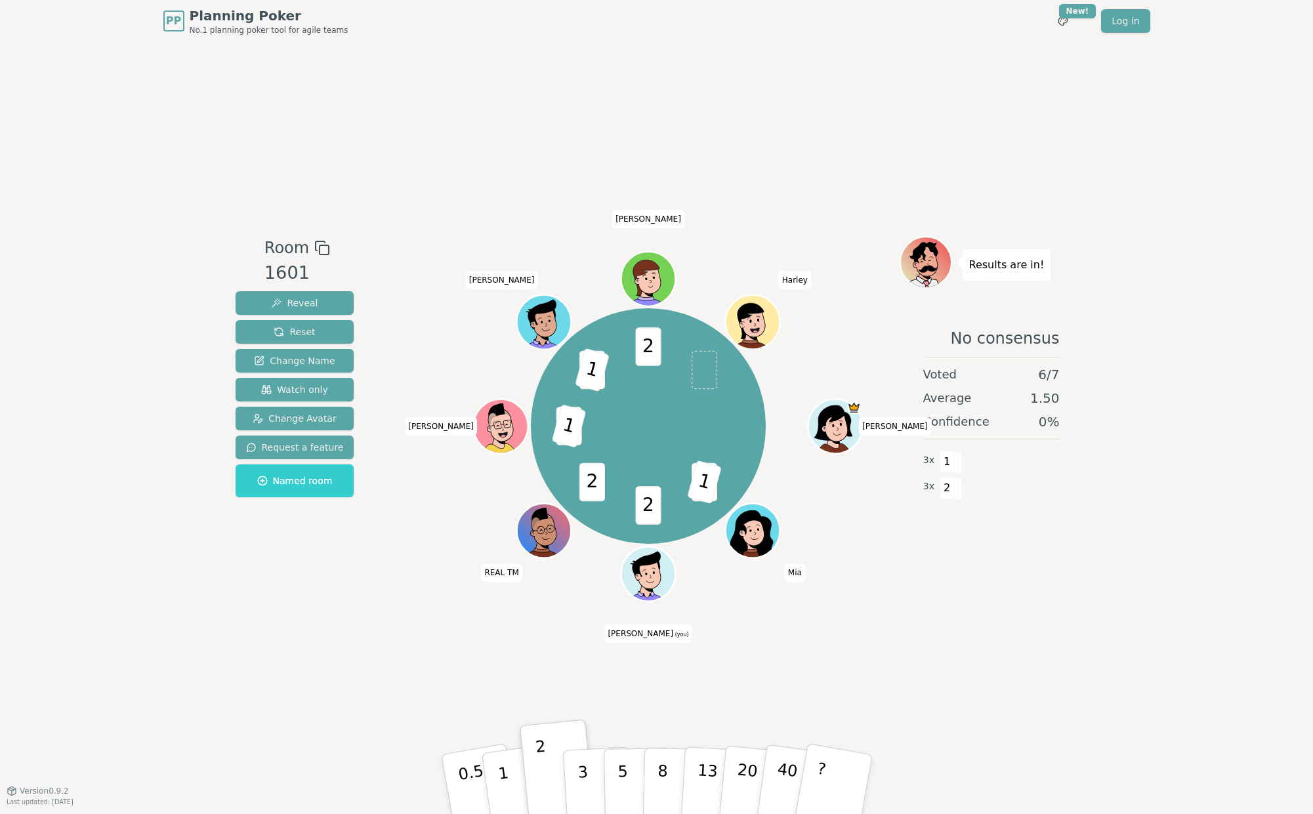
click at [508, 668] on div "Room 1601 Reveal Reset Change Name Watch only Change Avatar Request a feature N…" at bounding box center [656, 416] width 853 height 748
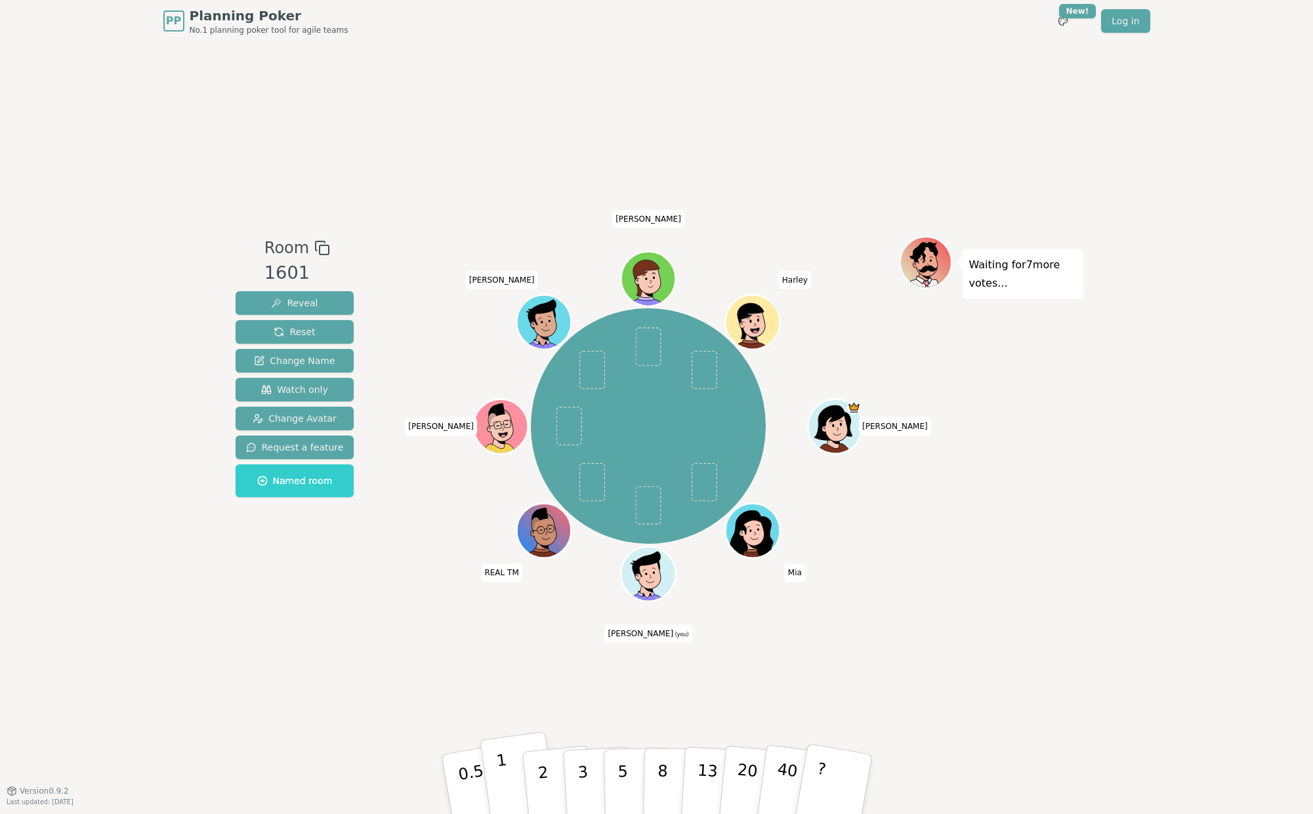
click at [505, 771] on button "1" at bounding box center [518, 784] width 78 height 106
click at [507, 630] on div "Room 1601 Reveal Reset Change Name Watch only Change Avatar Request a feature N…" at bounding box center [656, 416] width 853 height 748
click at [788, 659] on div "Room 1601 Reveal Reset Change Name Watch only Change Avatar Request a feature N…" at bounding box center [656, 416] width 853 height 748
click at [895, 676] on div "Room 1601 Reveal Reset Change Name Watch only Change Avatar Request a feature N…" at bounding box center [656, 416] width 853 height 748
click at [800, 579] on span "Mia" at bounding box center [795, 572] width 20 height 18
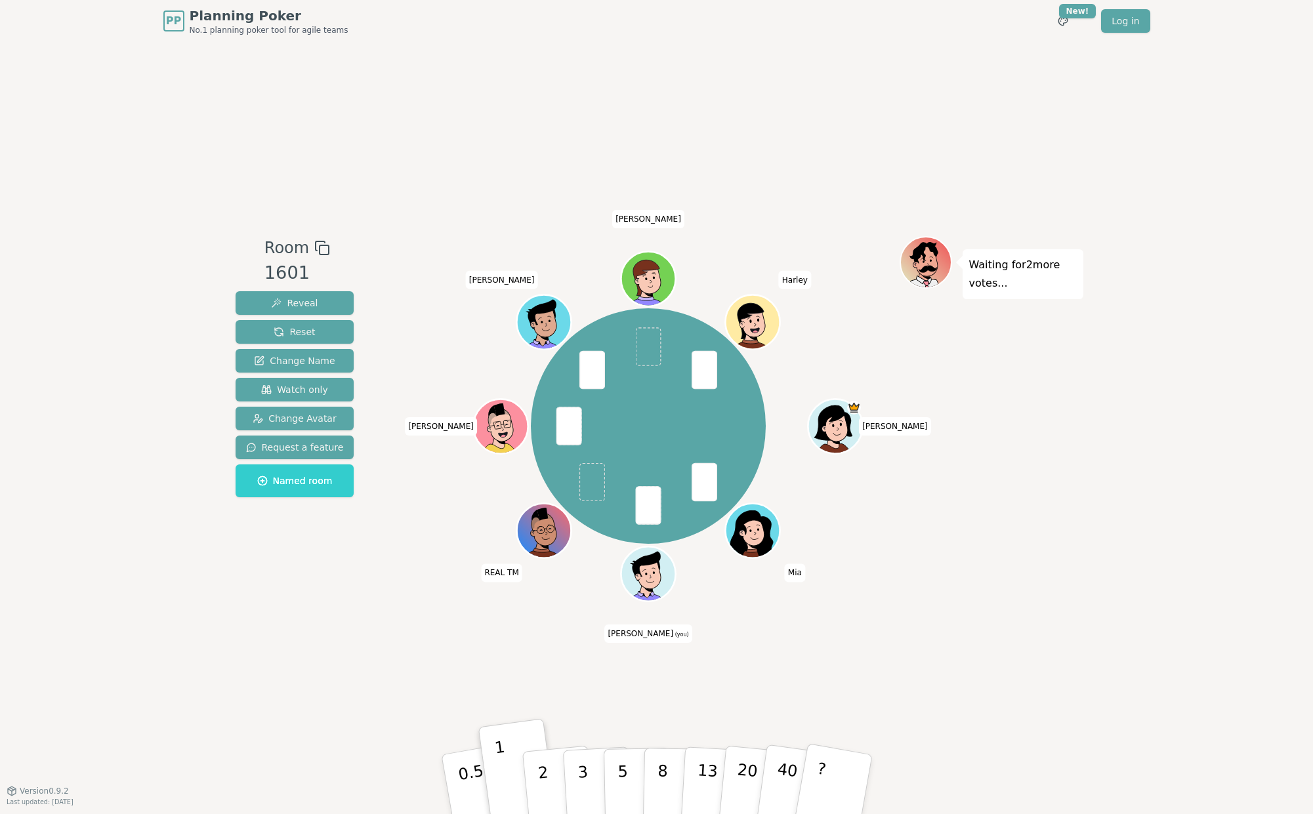
click at [798, 561] on div "[PERSON_NAME] [PERSON_NAME] (you) REAL TM [PERSON_NAME] [PERSON_NAME]" at bounding box center [649, 427] width 502 height 334
click at [794, 571] on span "Mia" at bounding box center [795, 572] width 20 height 18
click at [867, 613] on div "Room 1601 Reveal Reset Change Name Watch only Change Avatar Request a feature N…" at bounding box center [656, 416] width 853 height 748
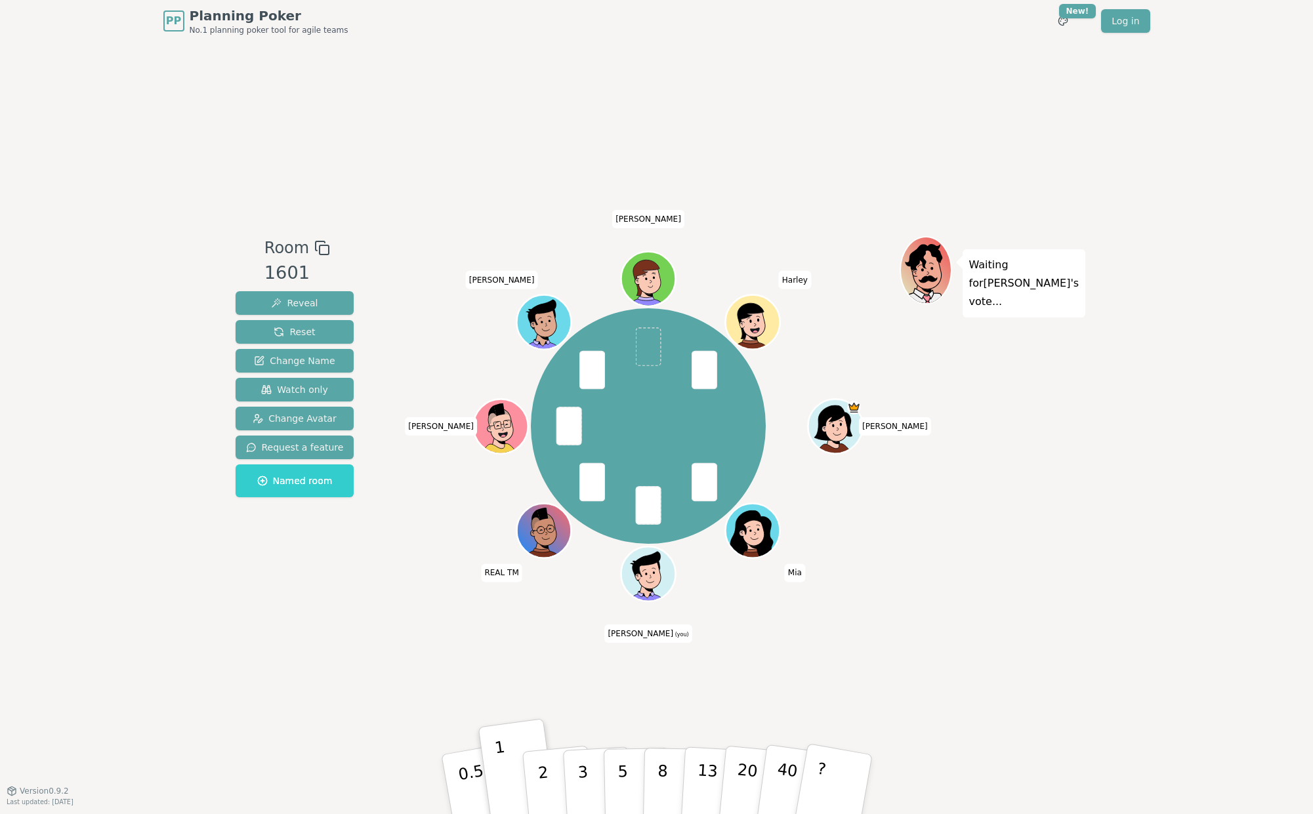
click at [792, 565] on span "Mia" at bounding box center [795, 572] width 20 height 18
click at [870, 546] on div "[PERSON_NAME] [PERSON_NAME] (you) REAL TM [PERSON_NAME] [PERSON_NAME]" at bounding box center [649, 427] width 502 height 334
click at [897, 425] on span "[PERSON_NAME]" at bounding box center [895, 426] width 72 height 18
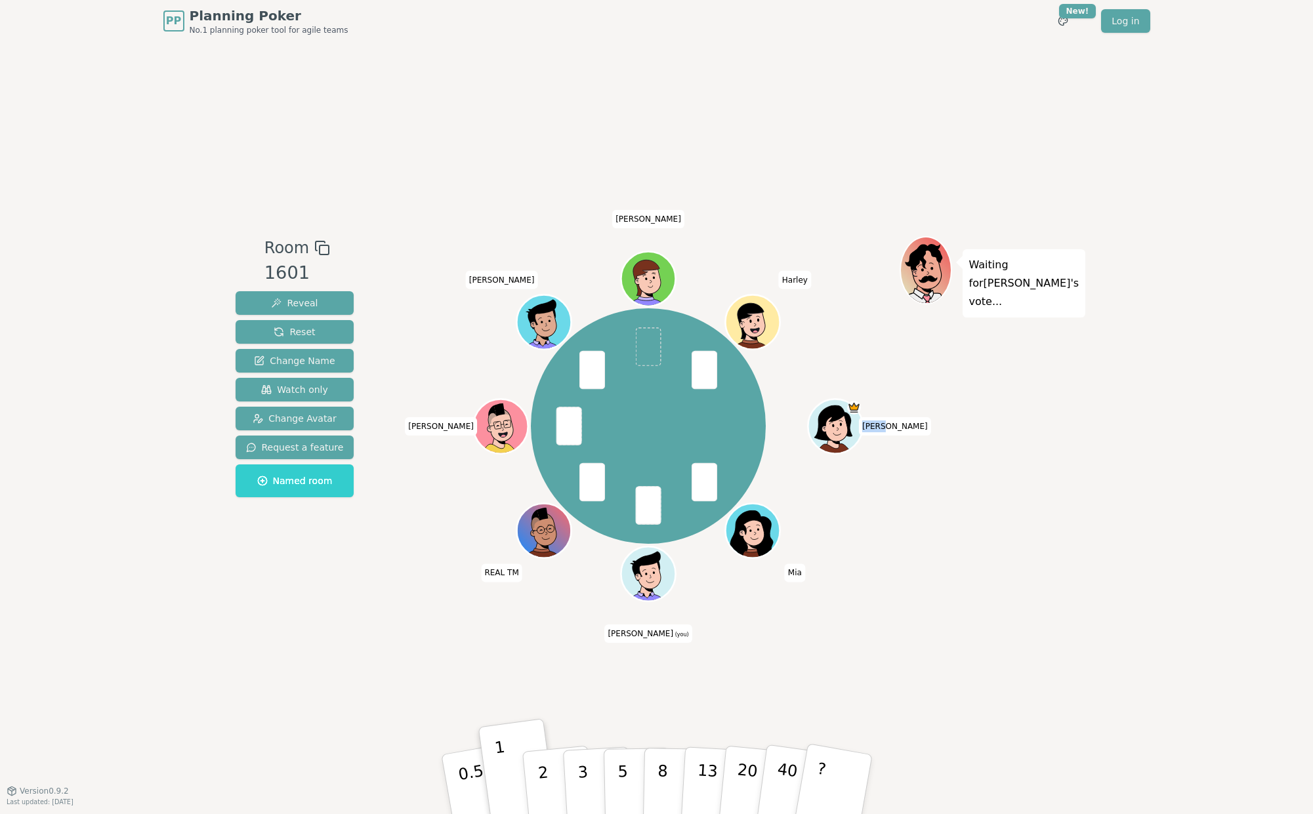
click at [795, 573] on span "Mia" at bounding box center [795, 572] width 20 height 18
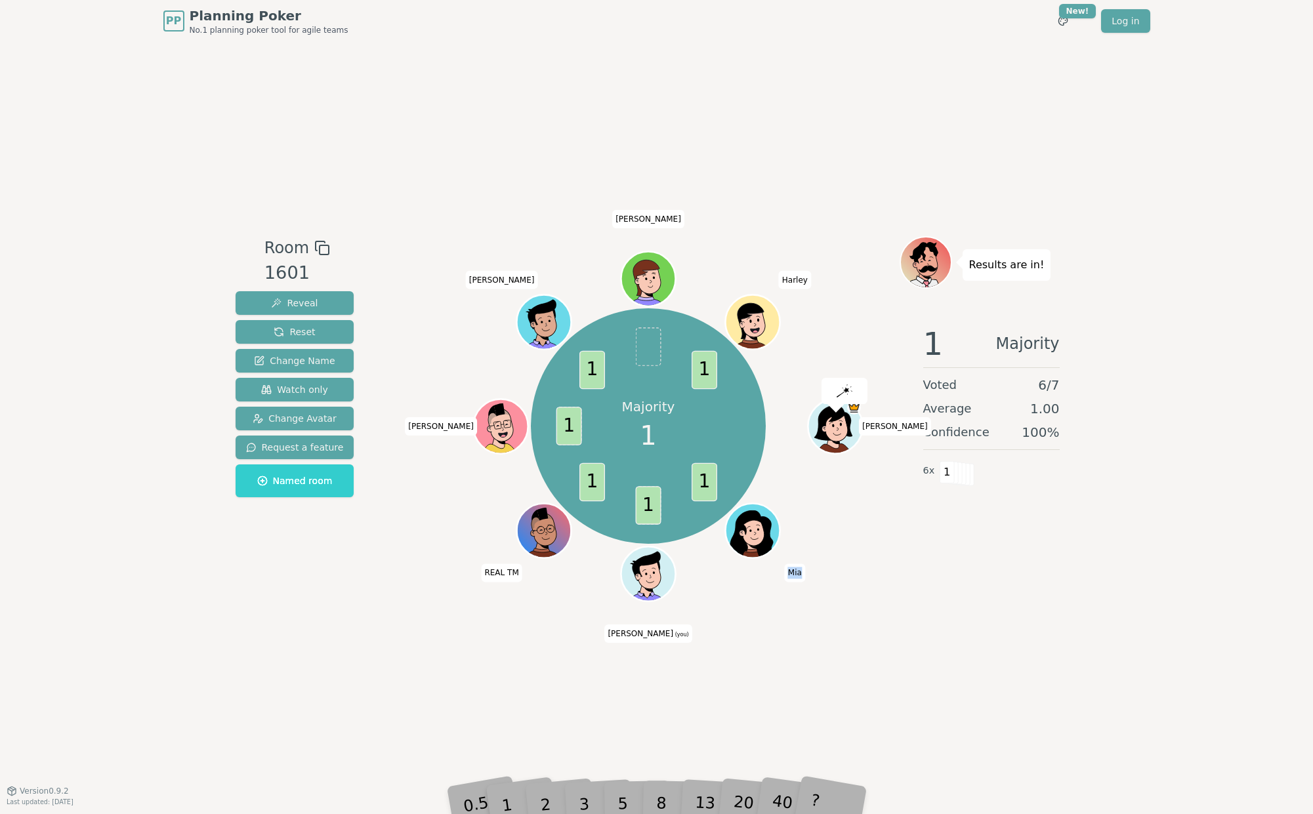
click at [650, 636] on span "[PERSON_NAME] (you)" at bounding box center [647, 633] width 87 height 18
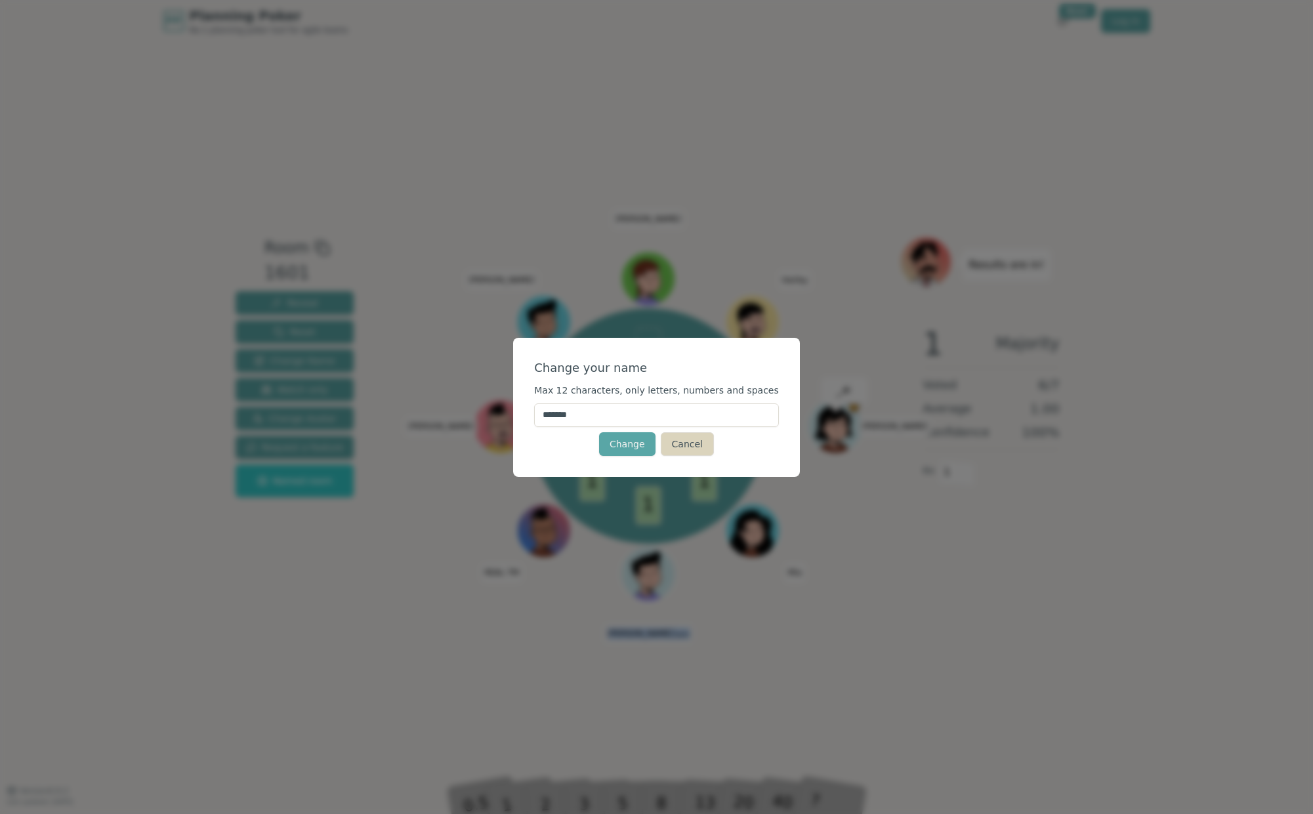
click at [692, 445] on button "Cancel" at bounding box center [687, 444] width 53 height 24
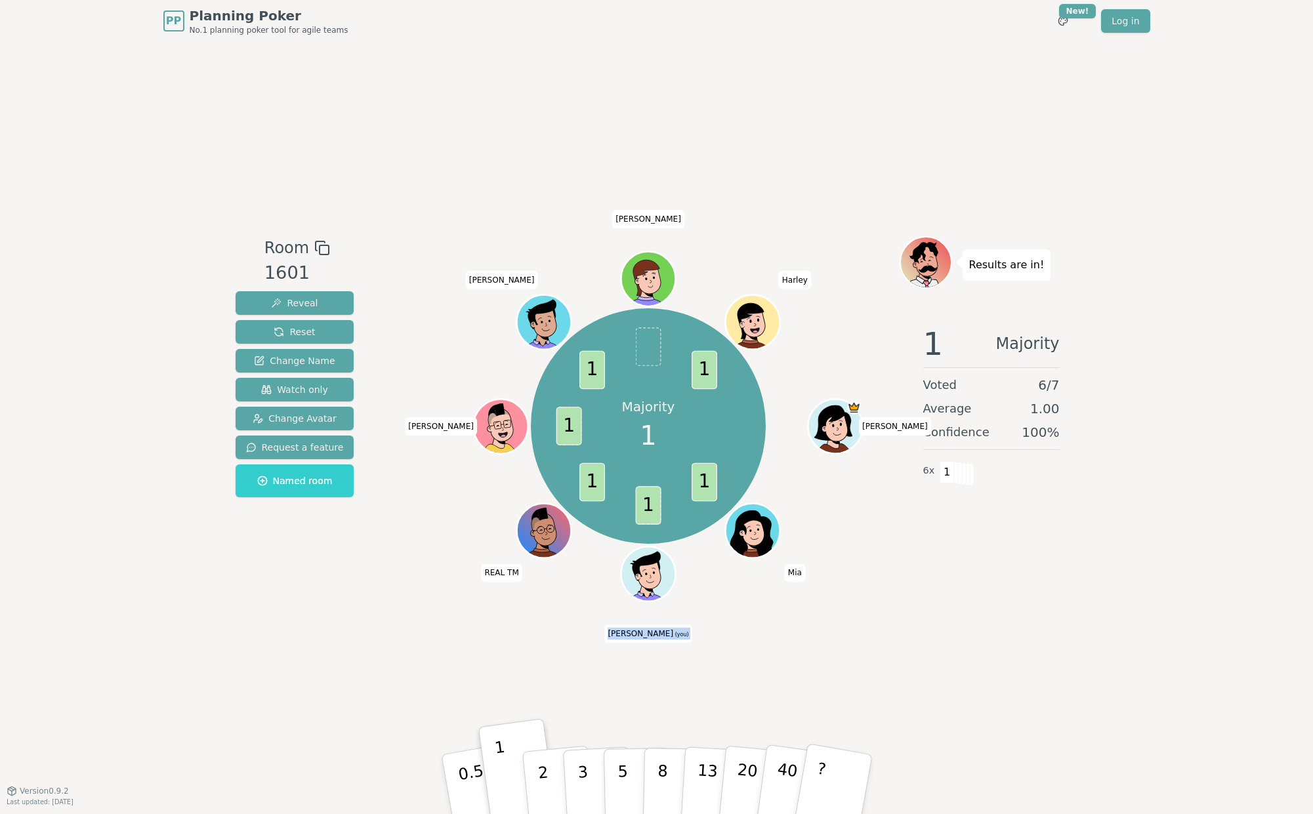
click at [973, 609] on div "Room 1601 Reveal Reset Change Name Watch only Change Avatar Request a feature N…" at bounding box center [656, 416] width 853 height 748
click at [940, 664] on div "Room 1601 Reveal Reset Change Name Watch only Change Avatar Request a feature N…" at bounding box center [656, 416] width 853 height 748
click at [948, 482] on span "1" at bounding box center [946, 472] width 15 height 22
click at [923, 535] on div "1 Majority Voted 6 / 7 Average 1.00 Confidence 100 % 6 x 1" at bounding box center [991, 446] width 184 height 262
click at [1132, 565] on div "PP Planning Poker No.1 planning poker tool for agile teams Toggle theme New! Lo…" at bounding box center [656, 407] width 1313 height 814
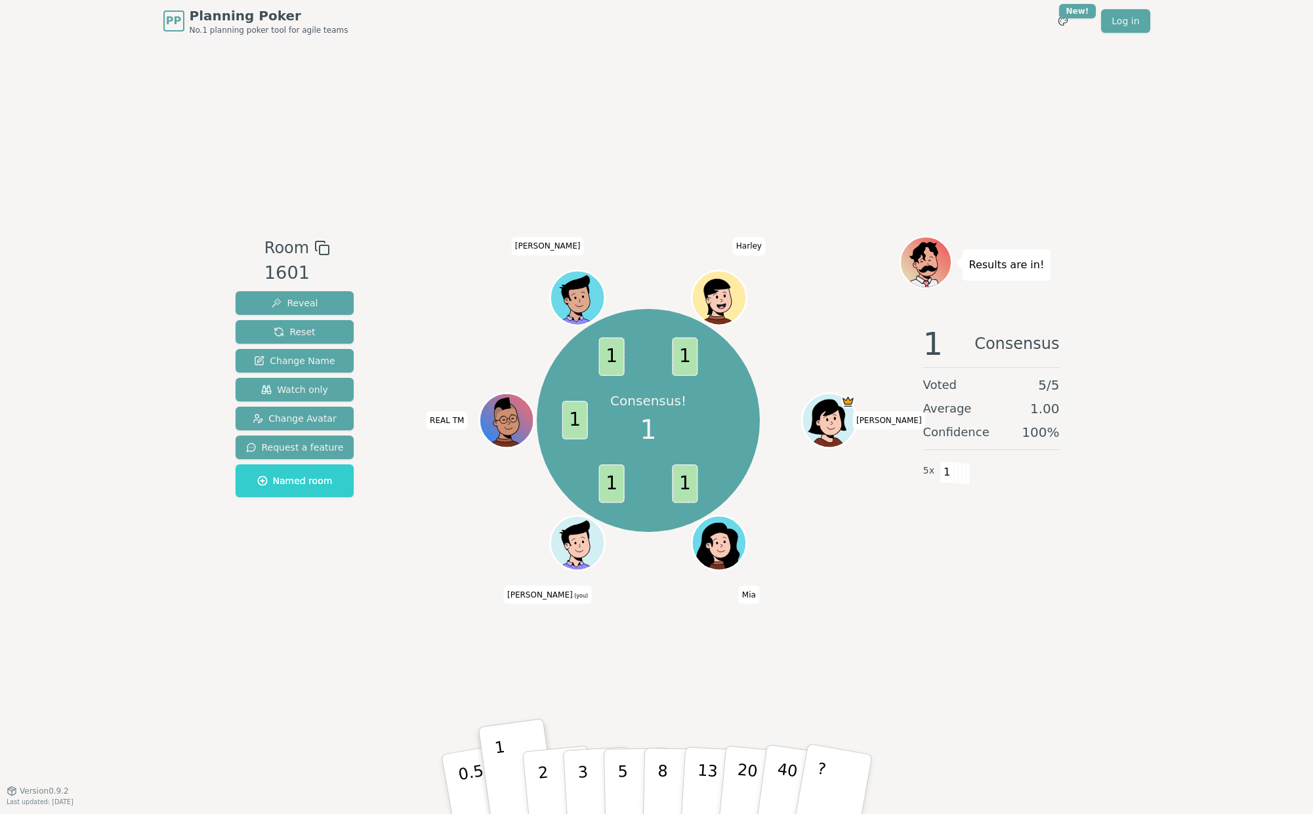
click at [436, 316] on div "Consensus! 1 1 1 1 1 1 [PERSON_NAME] [PERSON_NAME] (you) REAL TM [PERSON_NAME]" at bounding box center [649, 421] width 502 height 322
